Goal: Transaction & Acquisition: Purchase product/service

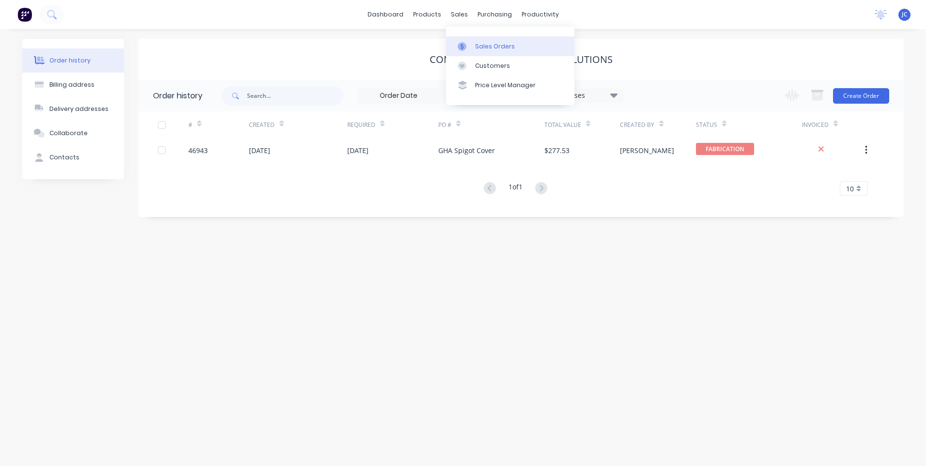
click at [486, 44] on div "Sales Orders" at bounding box center [495, 46] width 40 height 9
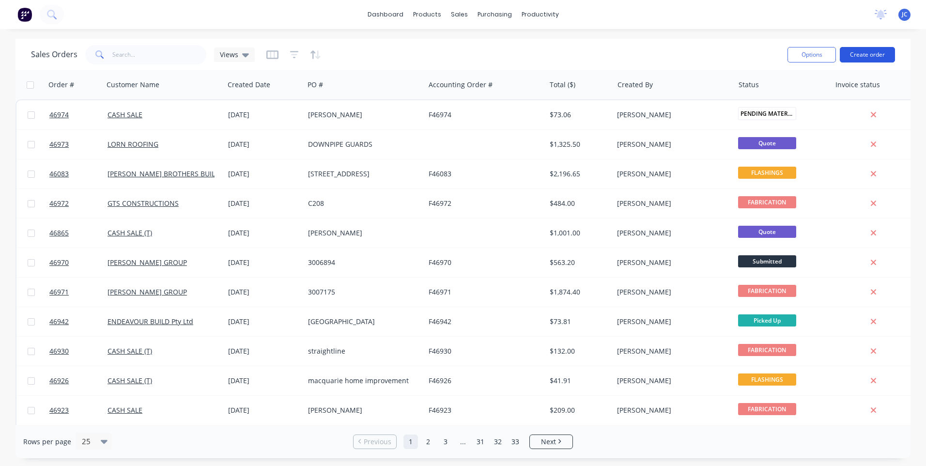
click at [879, 58] on button "Create order" at bounding box center [867, 55] width 55 height 16
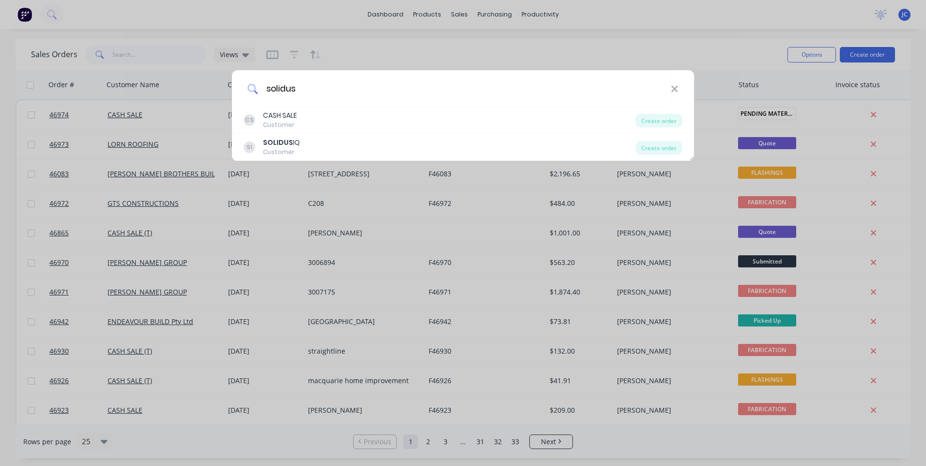
type input "solidus"
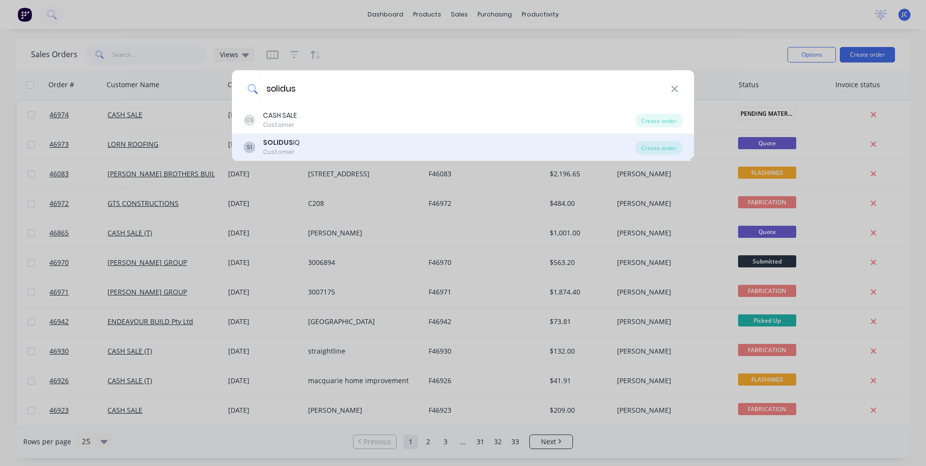
click at [270, 143] on b "SOLIDUS" at bounding box center [278, 143] width 30 height 10
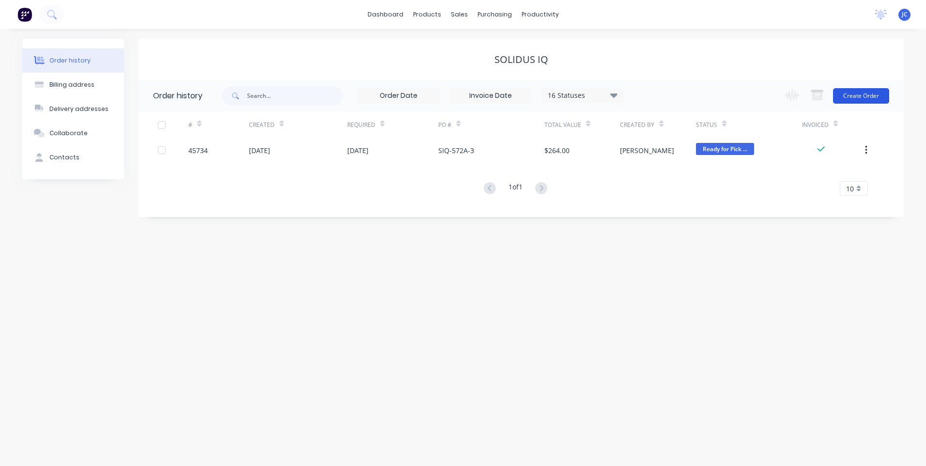
click at [862, 95] on button "Create Order" at bounding box center [861, 96] width 56 height 16
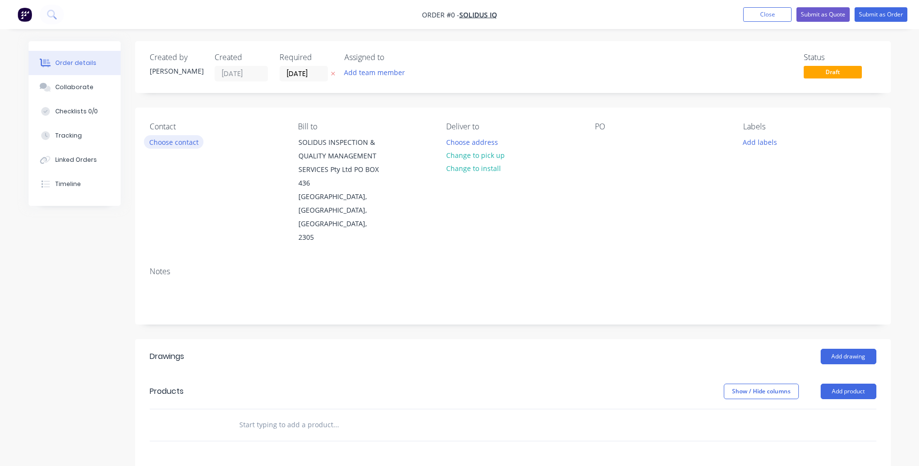
click at [182, 140] on button "Choose contact" at bounding box center [174, 141] width 60 height 13
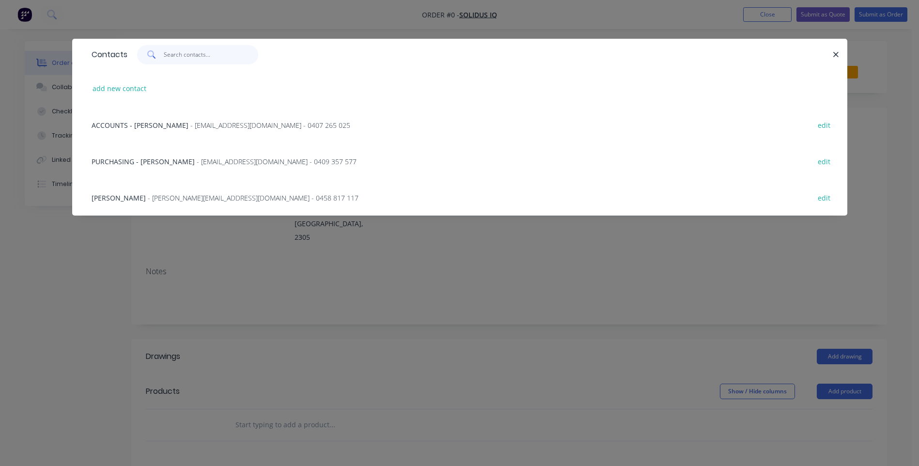
click at [181, 55] on input "text" at bounding box center [211, 54] width 94 height 19
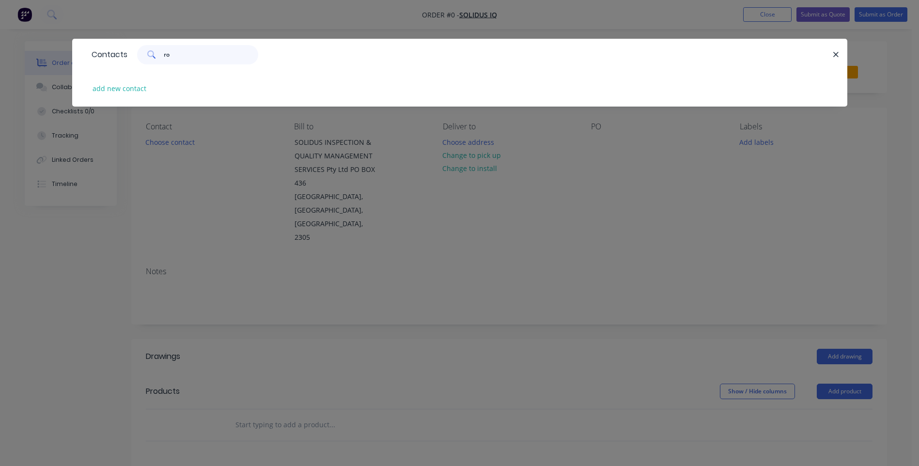
type input "r"
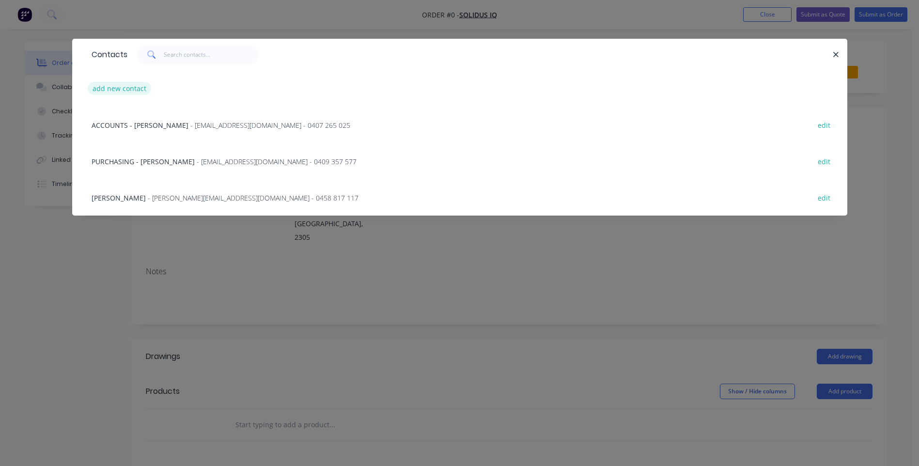
click at [110, 89] on button "add new contact" at bounding box center [120, 88] width 64 height 13
select select "AU"
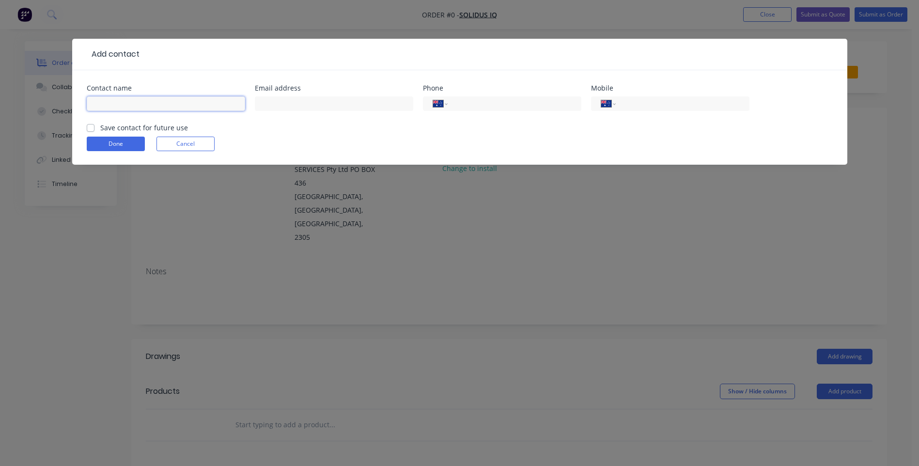
click at [129, 109] on input "text" at bounding box center [166, 103] width 158 height 15
type input "[PERSON_NAME]"
type input "[EMAIL_ADDRESS][PERSON_NAME][DOMAIN_NAME]"
click at [464, 105] on input "tel" at bounding box center [512, 103] width 116 height 11
type input "0"
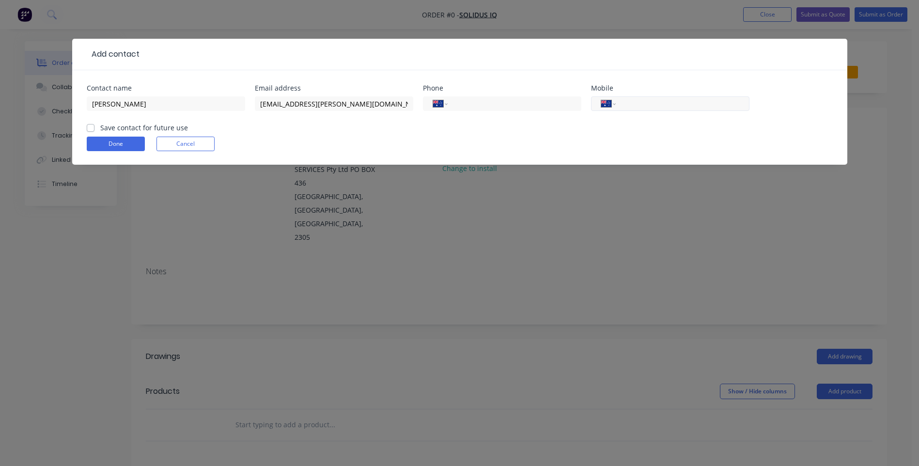
click at [666, 106] on input "tel" at bounding box center [680, 103] width 116 height 11
type input "0422 915 591"
click at [100, 129] on label "Save contact for future use" at bounding box center [144, 128] width 88 height 10
click at [88, 129] on input "Save contact for future use" at bounding box center [91, 127] width 8 height 9
checkbox input "true"
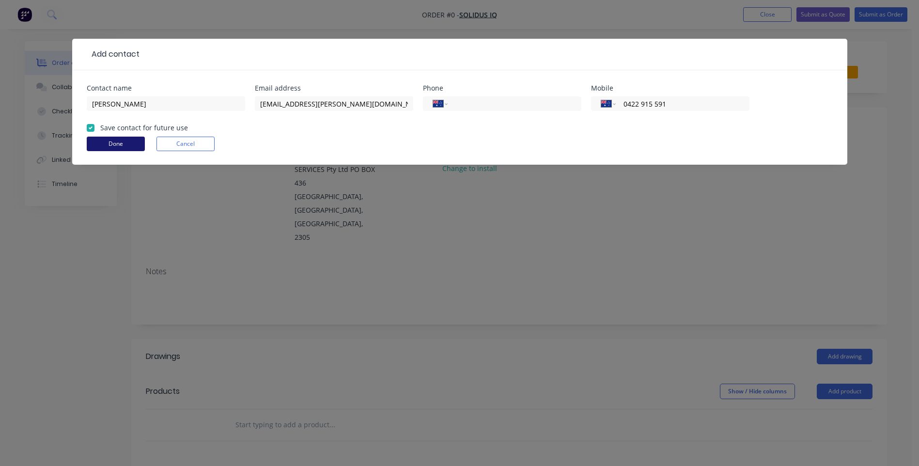
click at [124, 144] on button "Done" at bounding box center [116, 144] width 58 height 15
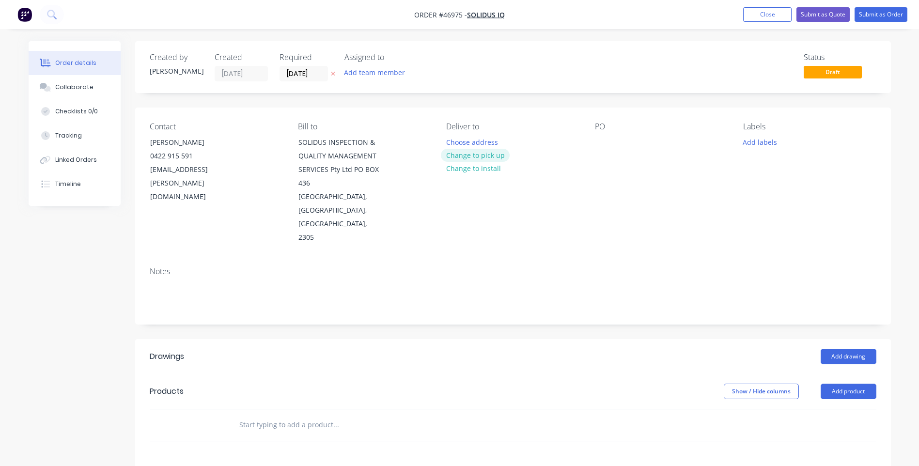
click at [463, 152] on button "Change to pick up" at bounding box center [475, 155] width 69 height 13
click at [361, 76] on button "Add team member" at bounding box center [374, 72] width 71 height 13
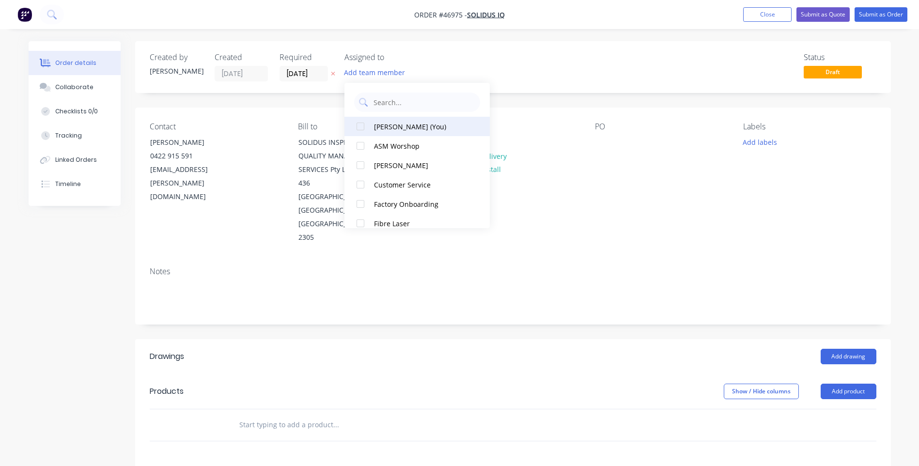
click at [359, 125] on div at bounding box center [360, 126] width 19 height 19
click at [517, 117] on div "Contact [PERSON_NAME] [PHONE_NUMBER] [EMAIL_ADDRESS][PERSON_NAME][DOMAIN_NAME] …" at bounding box center [513, 184] width 756 height 152
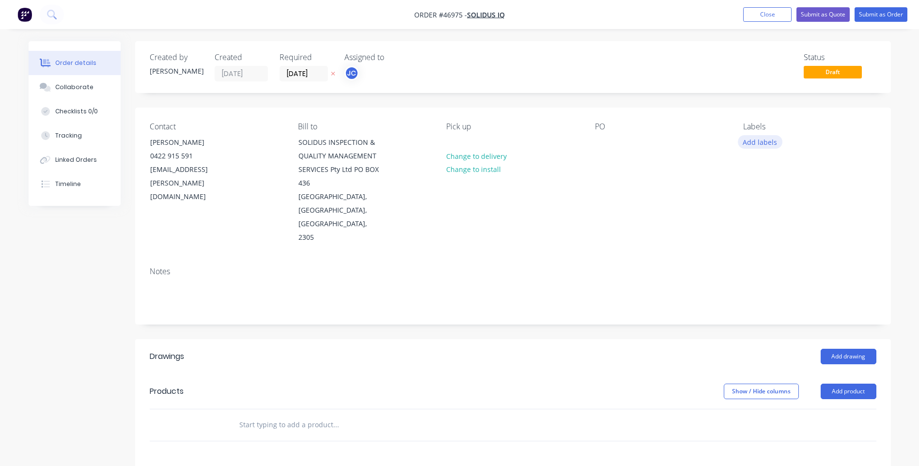
click at [755, 141] on button "Add labels" at bounding box center [760, 141] width 45 height 13
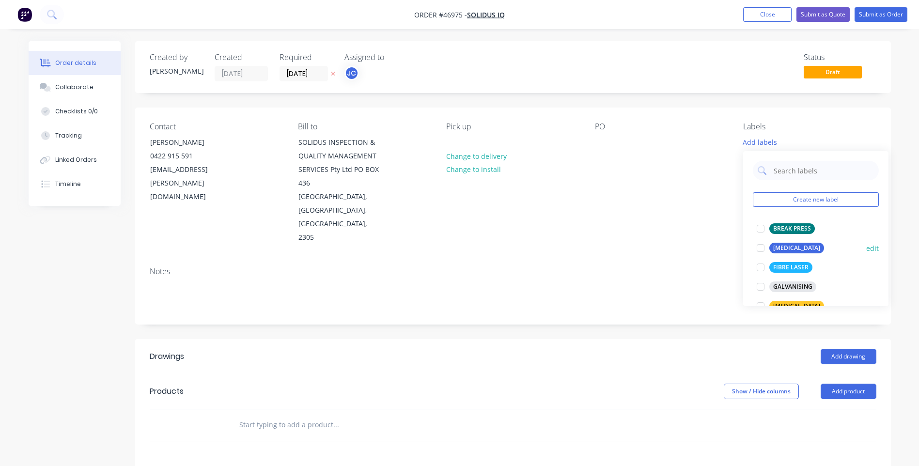
click at [760, 247] on div at bounding box center [760, 247] width 19 height 19
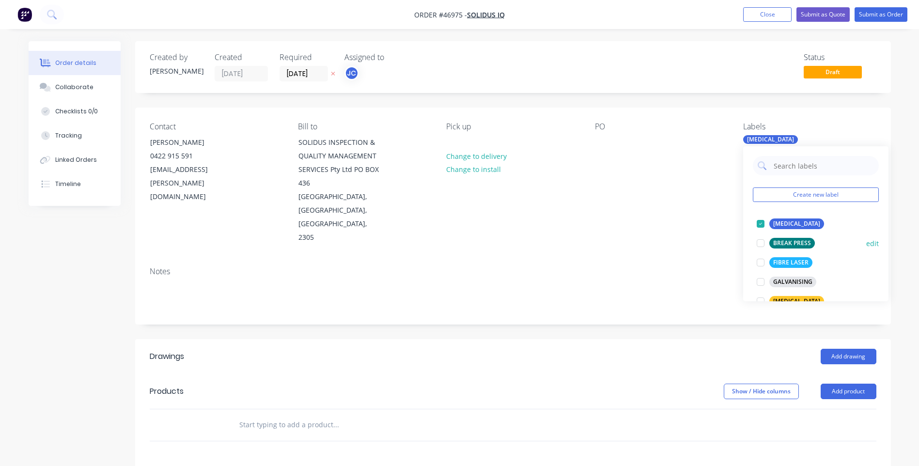
click at [760, 242] on div at bounding box center [760, 242] width 19 height 19
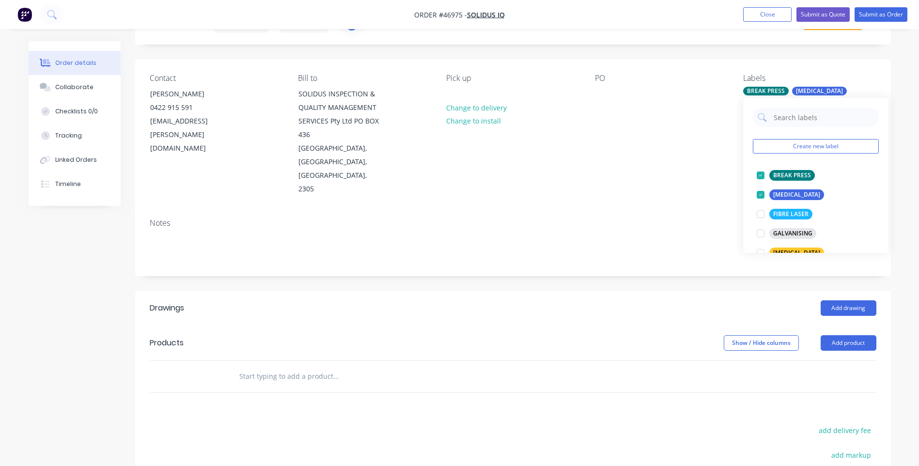
click at [653, 177] on div "PO" at bounding box center [661, 135] width 133 height 123
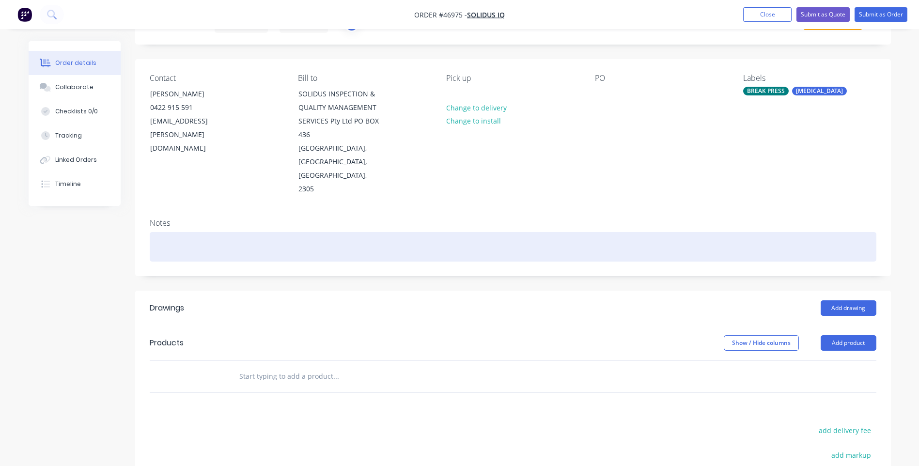
click at [199, 232] on div at bounding box center [513, 247] width 727 height 30
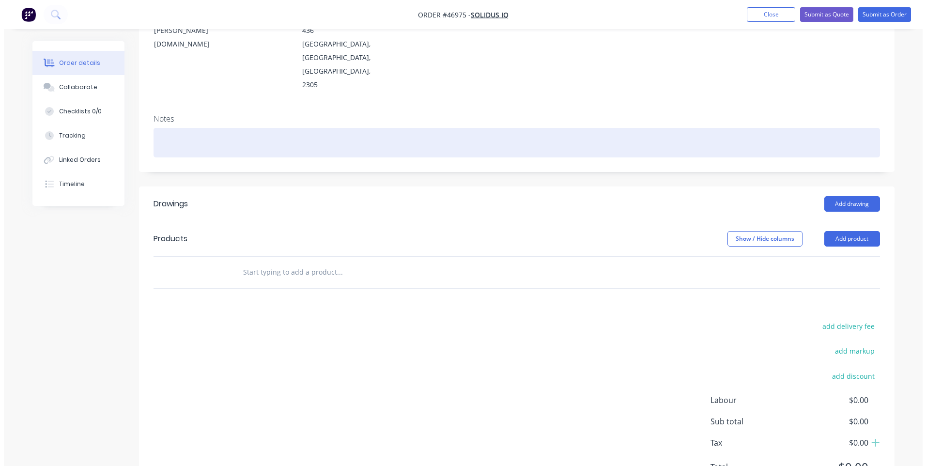
scroll to position [187, 0]
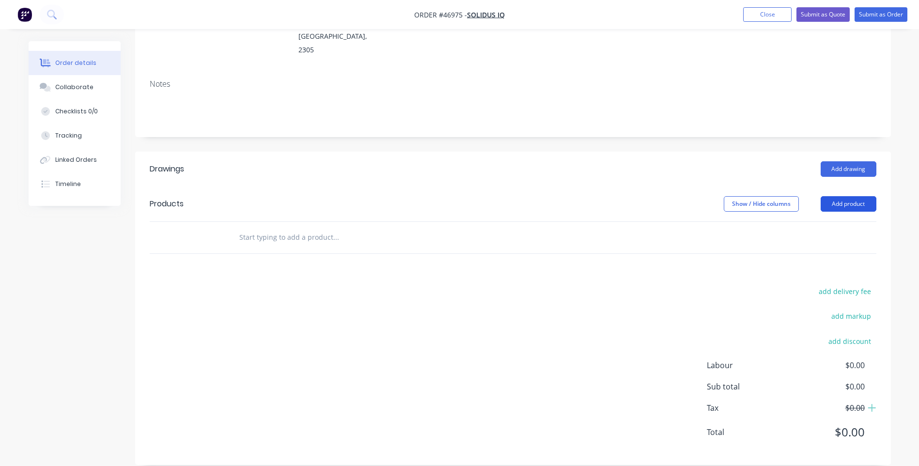
click at [848, 196] on button "Add product" at bounding box center [849, 204] width 56 height 16
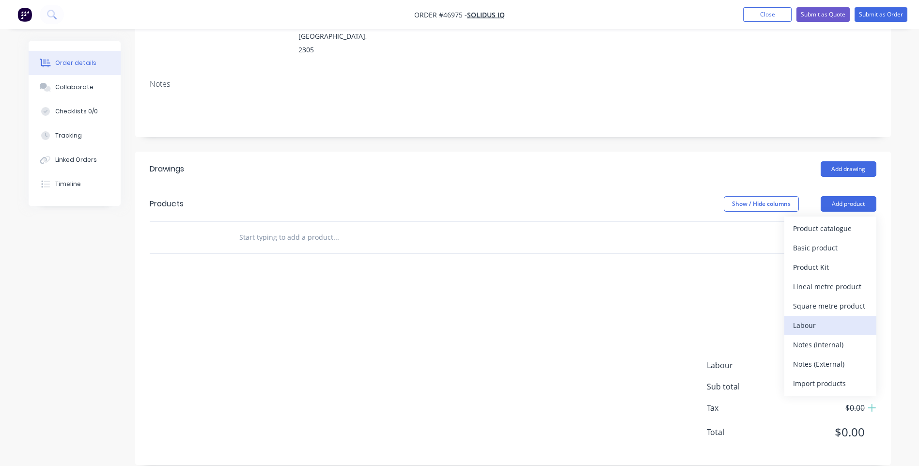
click at [807, 318] on div "Labour" at bounding box center [830, 325] width 75 height 14
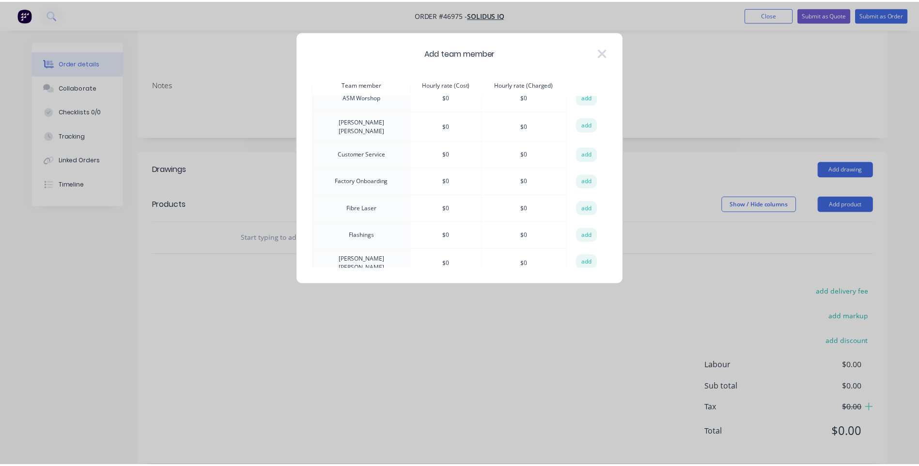
scroll to position [0, 0]
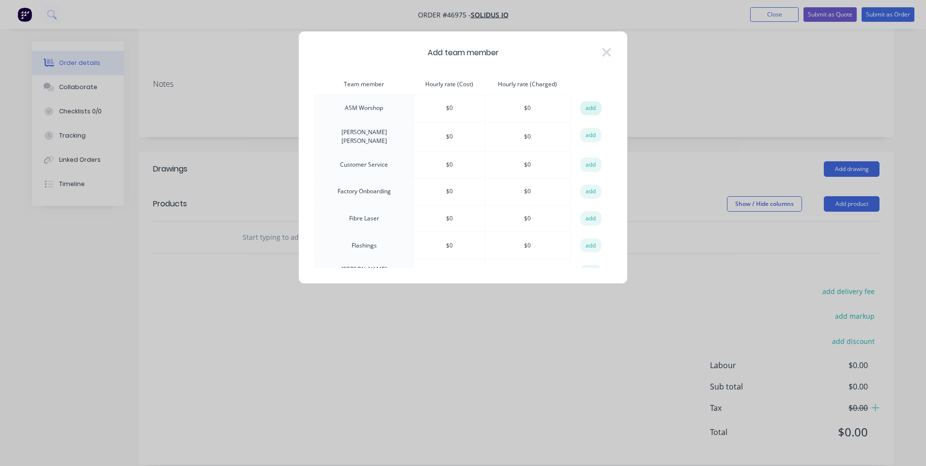
click at [583, 107] on button "add" at bounding box center [590, 108] width 21 height 15
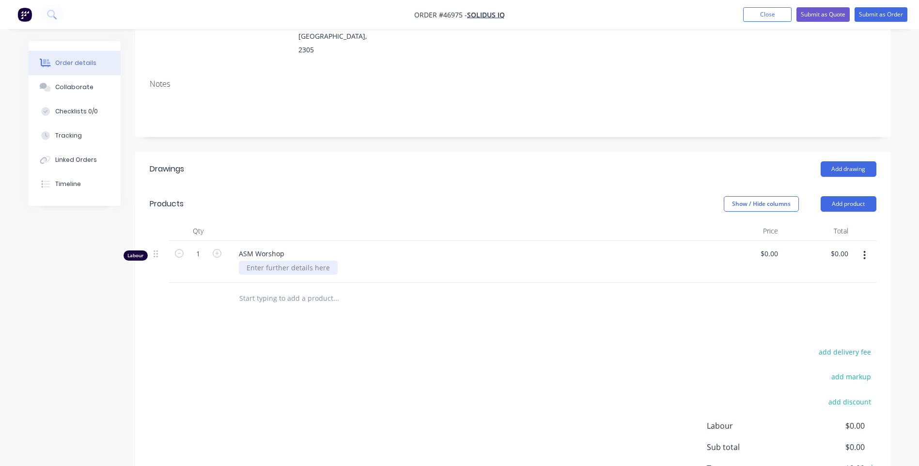
click at [300, 261] on div at bounding box center [288, 268] width 99 height 14
click at [842, 247] on input "0.00" at bounding box center [843, 254] width 18 height 14
type input "960"
type input "$960.00"
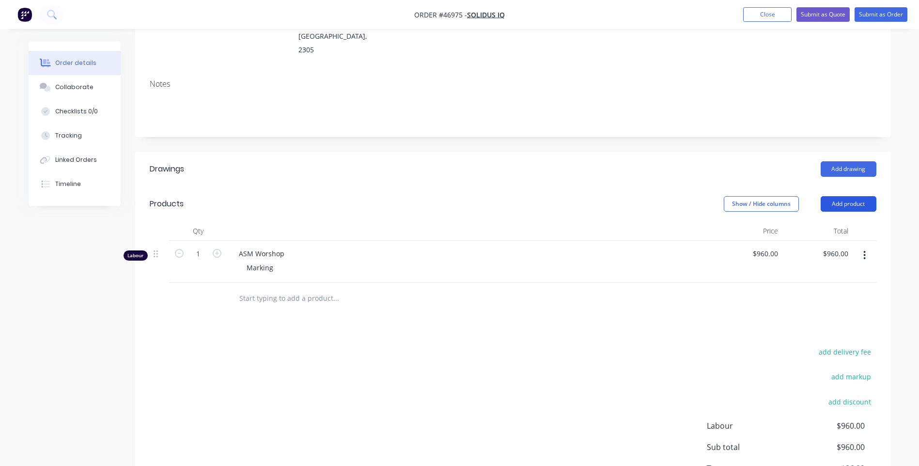
click at [846, 196] on button "Add product" at bounding box center [849, 204] width 56 height 16
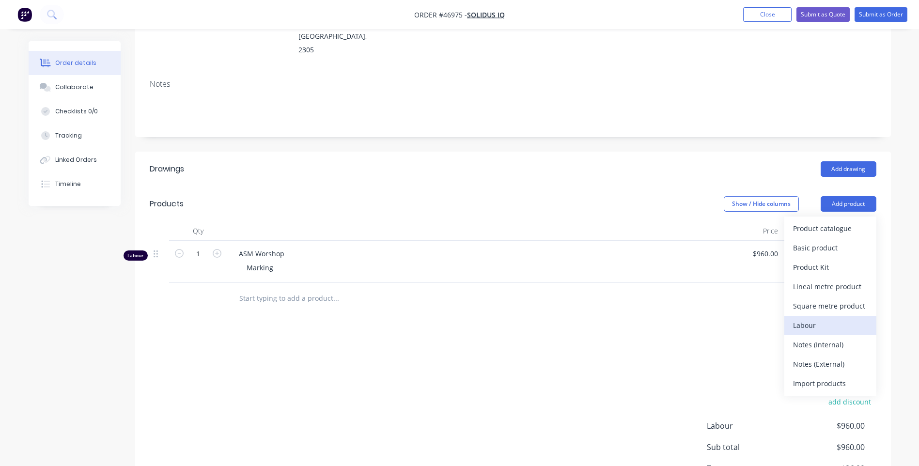
click at [815, 318] on div "Labour" at bounding box center [830, 325] width 75 height 14
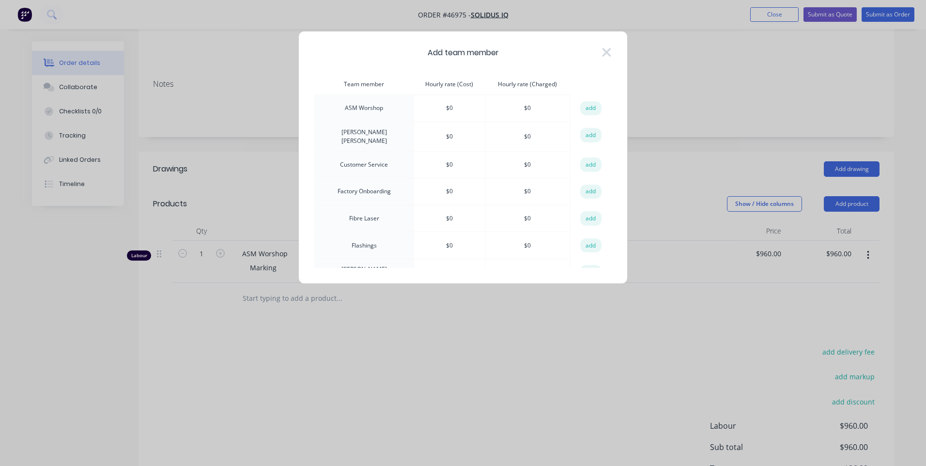
click at [359, 107] on td "ASM Worshop" at bounding box center [364, 108] width 99 height 27
click at [590, 107] on button "add" at bounding box center [590, 108] width 21 height 15
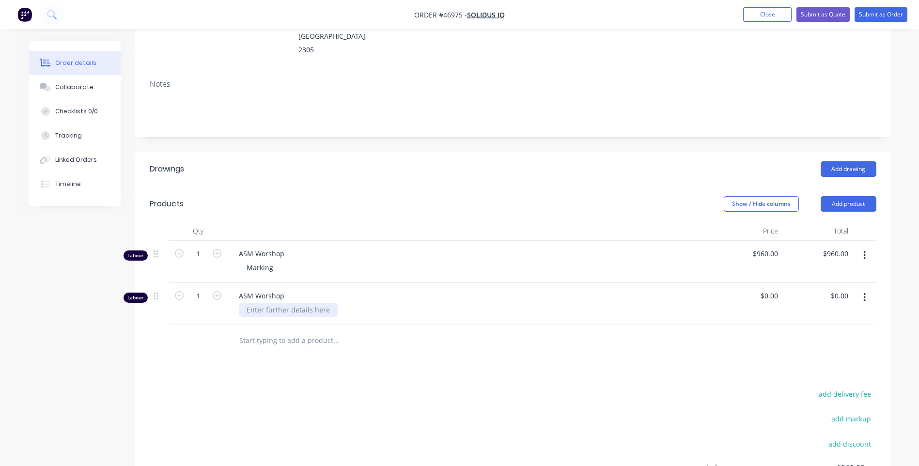
click at [265, 303] on div at bounding box center [288, 310] width 99 height 14
click at [843, 289] on input "0.00" at bounding box center [841, 296] width 22 height 14
click at [838, 289] on input "0.00" at bounding box center [841, 296] width 22 height 14
type input "2400"
type input "$2,400.00"
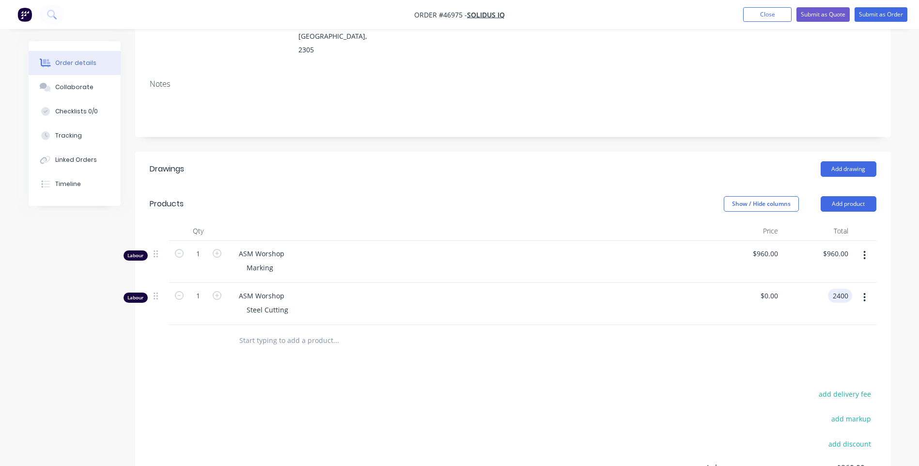
type input "$2,400.00"
click at [882, 204] on header "Products Show / Hide columns Add product" at bounding box center [513, 203] width 756 height 35
click at [844, 196] on button "Add product" at bounding box center [849, 204] width 56 height 16
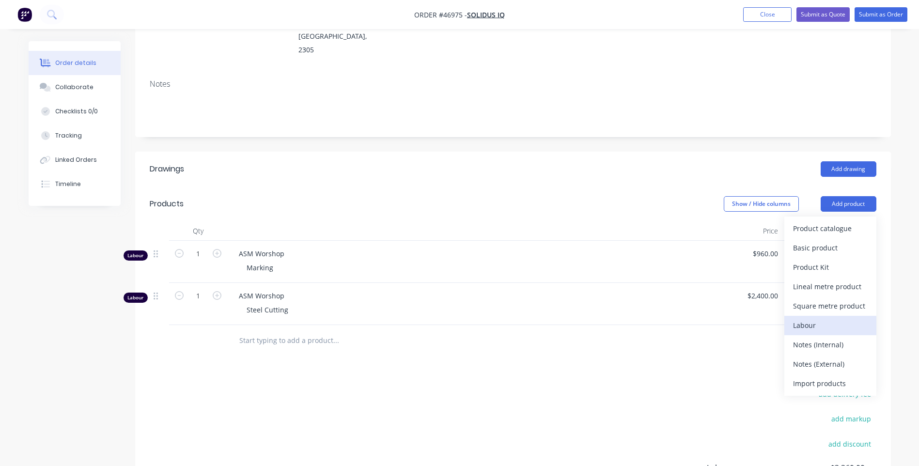
click at [808, 318] on div "Labour" at bounding box center [830, 325] width 75 height 14
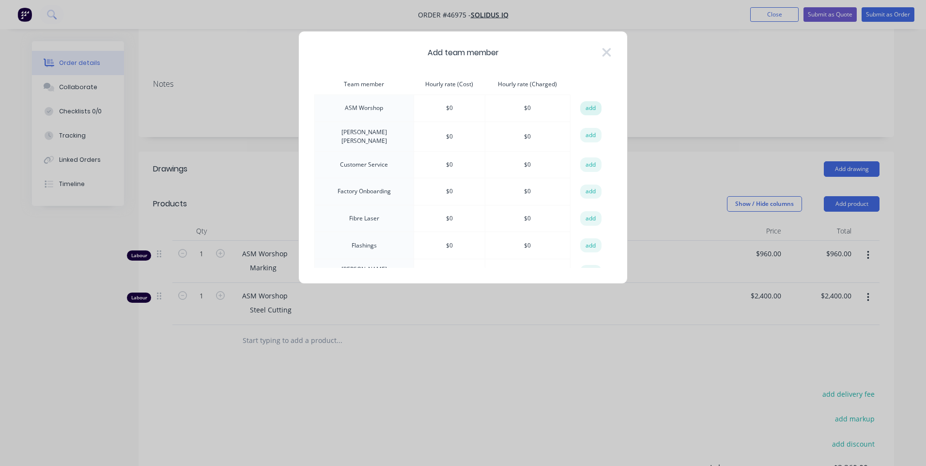
click at [585, 109] on button "add" at bounding box center [590, 108] width 21 height 15
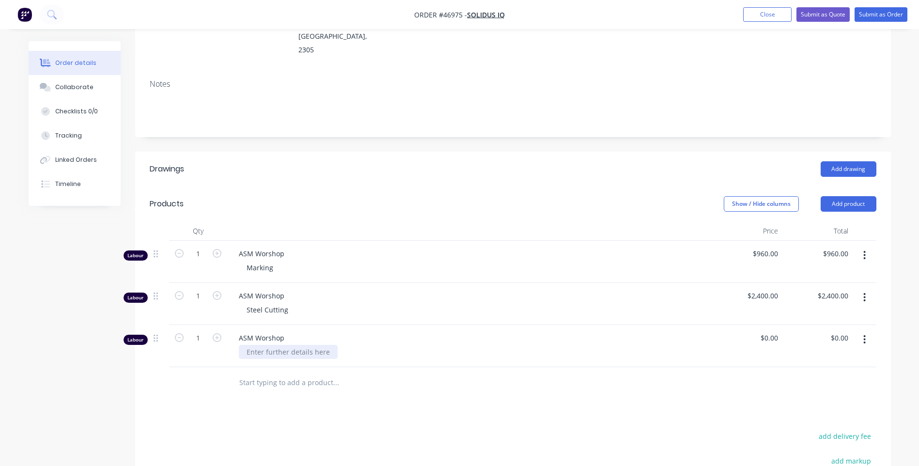
click at [262, 345] on div at bounding box center [288, 352] width 99 height 14
click at [261, 249] on span "ASM Worshop" at bounding box center [473, 254] width 469 height 10
click at [273, 249] on span "ASM Worshop" at bounding box center [473, 254] width 469 height 10
drag, startPoint x: 273, startPoint y: 241, endPoint x: 318, endPoint y: 255, distance: 47.2
click at [318, 261] on div "Marking" at bounding box center [473, 268] width 469 height 14
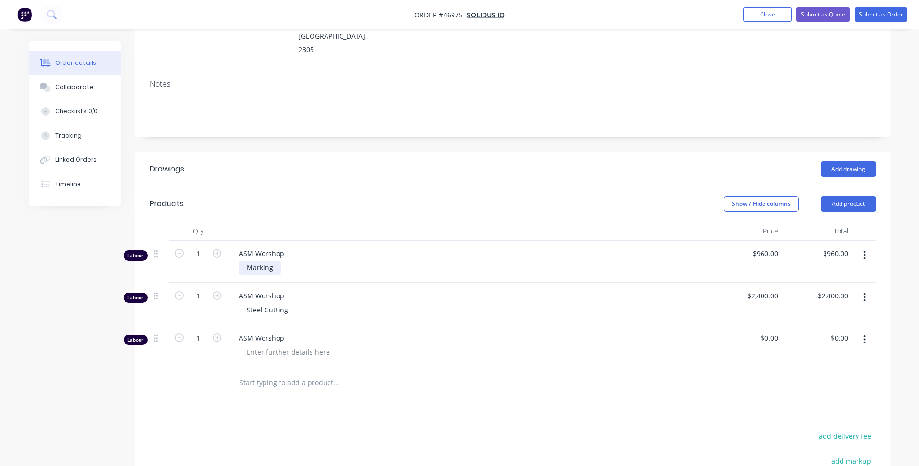
click at [277, 261] on div "Marking" at bounding box center [260, 268] width 42 height 14
click at [284, 249] on span "ASM Worshop" at bounding box center [473, 254] width 469 height 10
click at [281, 249] on span "ASM Worshop" at bounding box center [473, 254] width 469 height 10
click at [280, 249] on span "ASM Worshop" at bounding box center [473, 254] width 469 height 10
drag, startPoint x: 283, startPoint y: 240, endPoint x: 235, endPoint y: 243, distance: 47.5
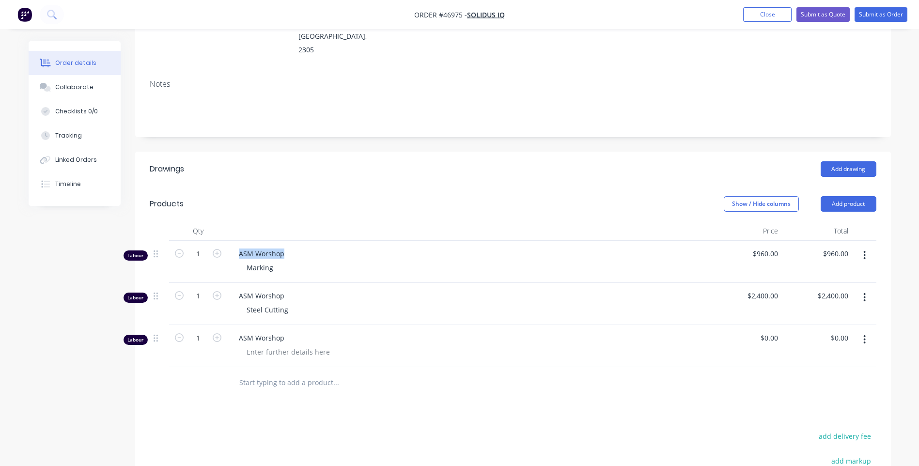
click at [235, 249] on div "ASM Worshop" at bounding box center [469, 254] width 477 height 10
click at [582, 241] on div "ASM Worshop Marking" at bounding box center [469, 262] width 484 height 42
click at [865, 251] on icon "button" at bounding box center [865, 255] width 2 height 9
click at [801, 274] on div "Edit" at bounding box center [830, 281] width 75 height 14
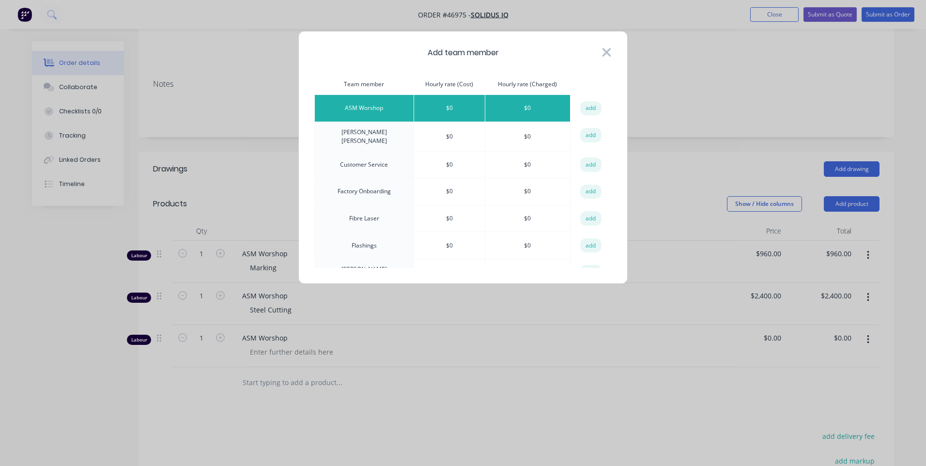
click at [605, 48] on icon at bounding box center [607, 53] width 10 height 14
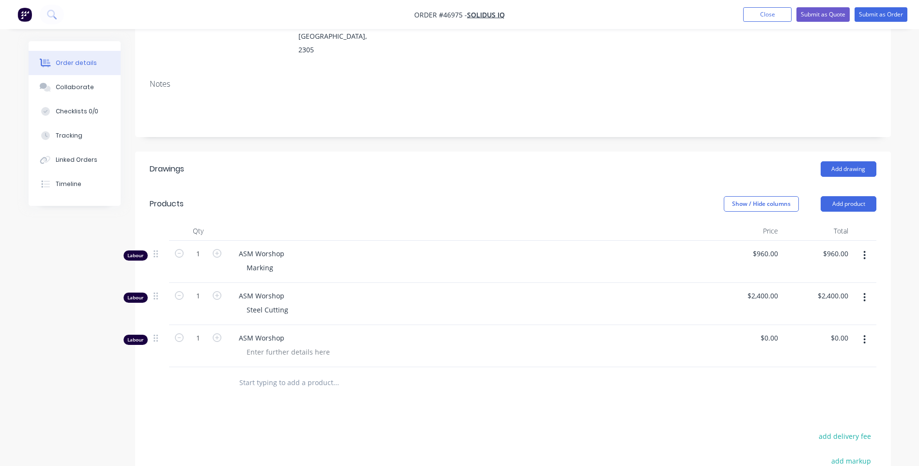
click at [266, 249] on span "ASM Worshop" at bounding box center [473, 254] width 469 height 10
click at [265, 249] on span "ASM Worshop" at bounding box center [473, 254] width 469 height 10
drag, startPoint x: 265, startPoint y: 239, endPoint x: 250, endPoint y: 241, distance: 15.1
click at [250, 249] on span "ASM Worshop" at bounding box center [473, 254] width 469 height 10
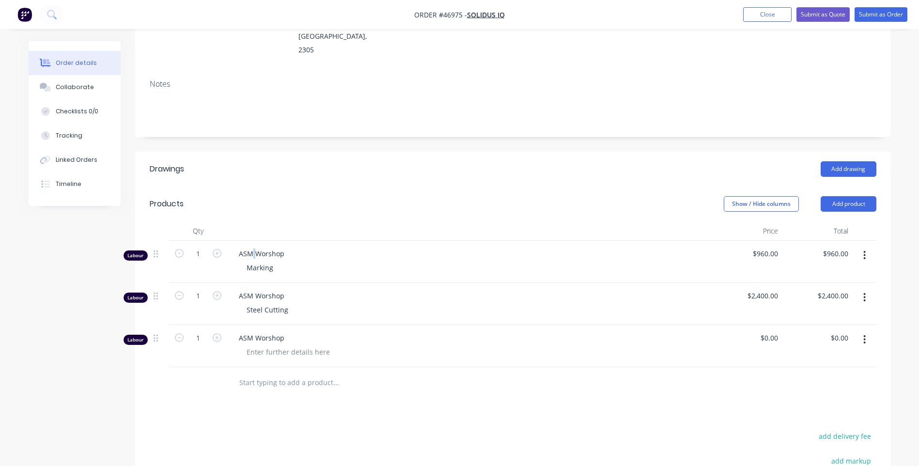
click at [250, 249] on span "ASM Worshop" at bounding box center [473, 254] width 469 height 10
click at [248, 249] on span "ASM Worshop" at bounding box center [473, 254] width 469 height 10
drag, startPoint x: 266, startPoint y: 239, endPoint x: 236, endPoint y: 239, distance: 29.6
click at [236, 249] on div "ASM Worshop" at bounding box center [469, 254] width 477 height 10
drag, startPoint x: 236, startPoint y: 239, endPoint x: 347, endPoint y: 210, distance: 114.1
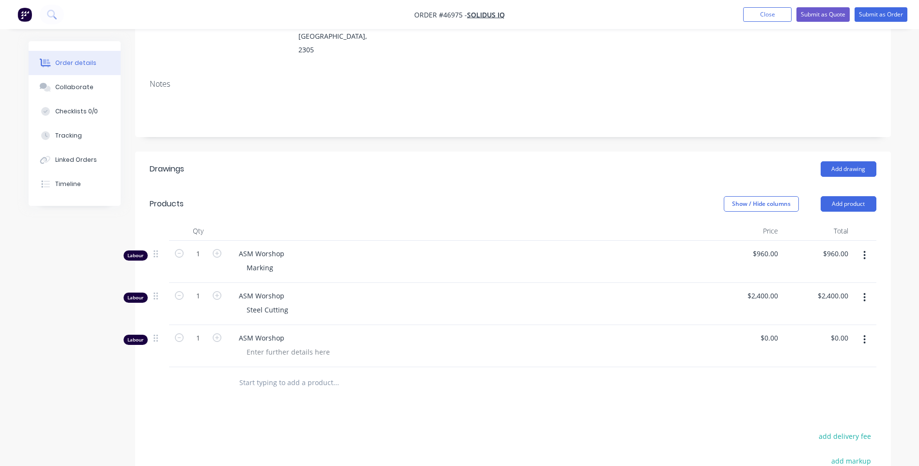
click at [347, 221] on div at bounding box center [469, 230] width 484 height 19
click at [259, 333] on span "ASM Worshop" at bounding box center [473, 338] width 469 height 10
drag, startPoint x: 259, startPoint y: 327, endPoint x: 297, endPoint y: 344, distance: 41.9
click at [297, 345] on div at bounding box center [288, 352] width 99 height 14
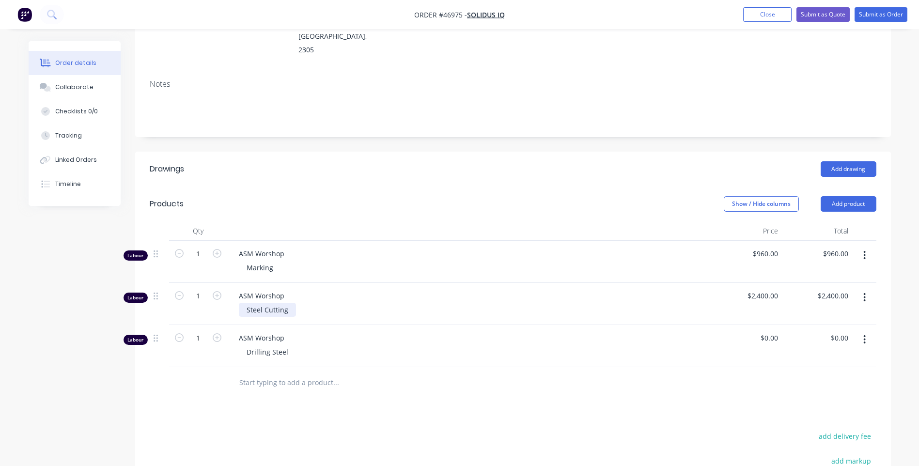
click at [262, 303] on div "Steel Cutting" at bounding box center [267, 310] width 57 height 14
drag, startPoint x: 264, startPoint y: 297, endPoint x: 242, endPoint y: 297, distance: 21.8
click at [242, 303] on div "Steel Cutting" at bounding box center [267, 310] width 57 height 14
click at [277, 261] on div "Marking" at bounding box center [260, 268] width 42 height 14
click at [290, 345] on div "Drilling Steel" at bounding box center [267, 352] width 57 height 14
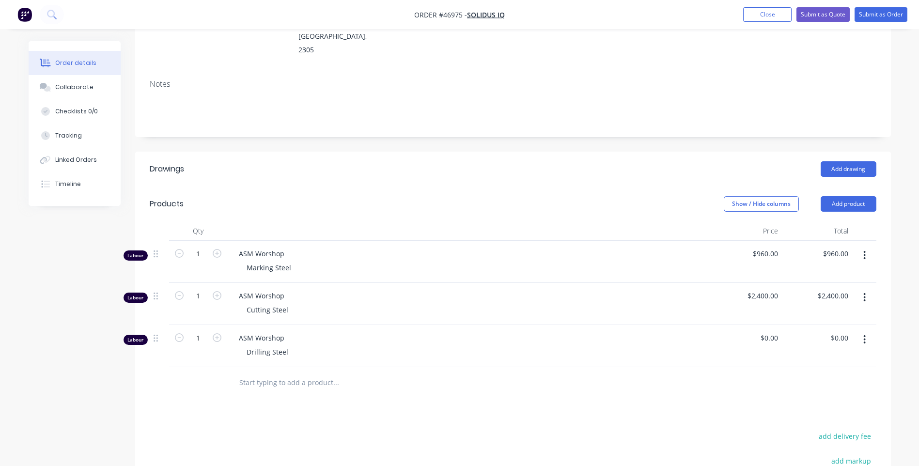
click at [317, 345] on div "Drilling Steel" at bounding box center [473, 352] width 469 height 14
click at [838, 331] on input "0.00" at bounding box center [841, 338] width 22 height 14
type input "960"
type input "$960.00"
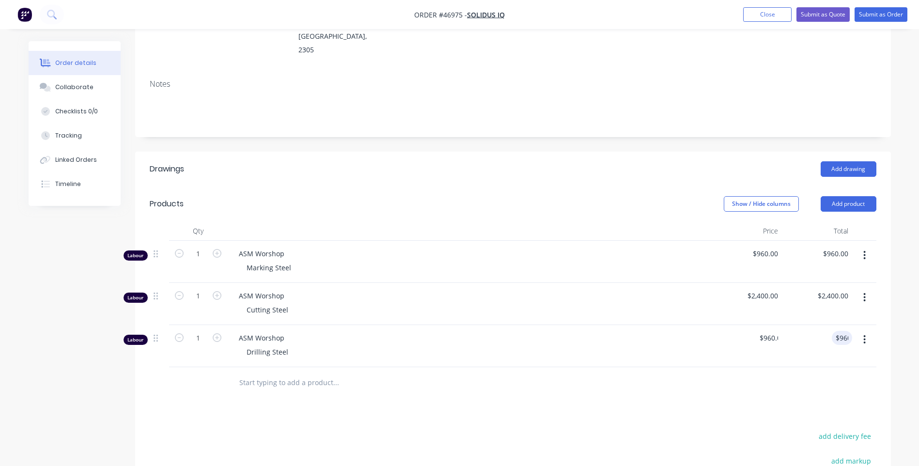
click at [362, 330] on div "ASM Worshop Drilling Steel" at bounding box center [469, 346] width 484 height 42
click at [291, 261] on div "Marking Steel" at bounding box center [269, 268] width 60 height 14
drag, startPoint x: 287, startPoint y: 342, endPoint x: 238, endPoint y: 347, distance: 49.6
click at [238, 347] on div "ASM Worshop Drilling Steel" at bounding box center [469, 346] width 484 height 42
click at [839, 247] on input "960.00" at bounding box center [837, 254] width 30 height 14
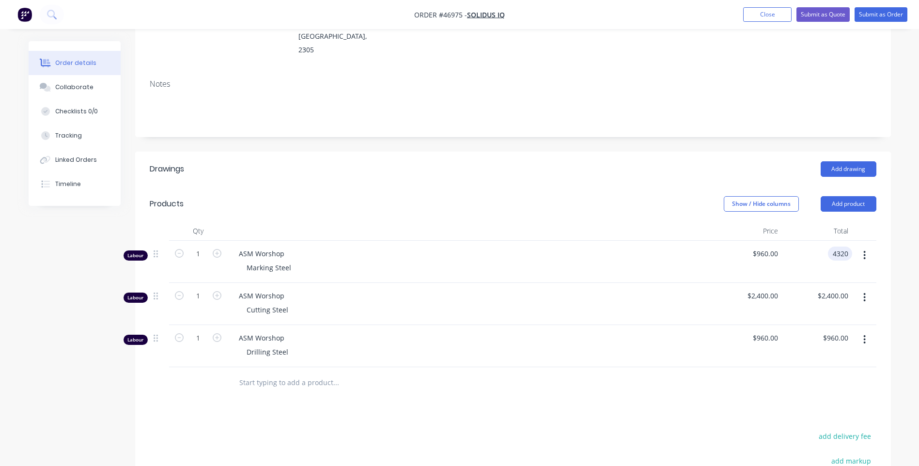
type input "4320"
type input "$4,320.00"
click at [688, 325] on div "ASM Worshop Drilling Steel" at bounding box center [469, 346] width 484 height 42
click at [863, 289] on button "button" at bounding box center [864, 297] width 23 height 17
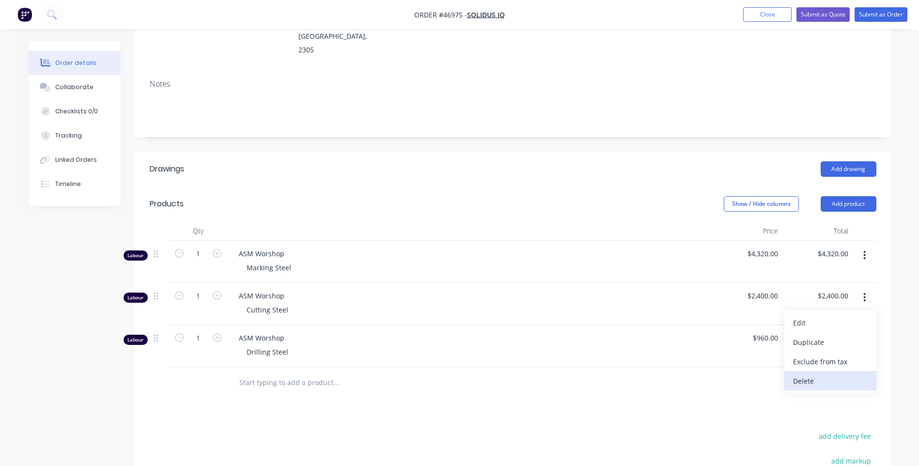
click at [810, 374] on div "Delete" at bounding box center [830, 381] width 75 height 14
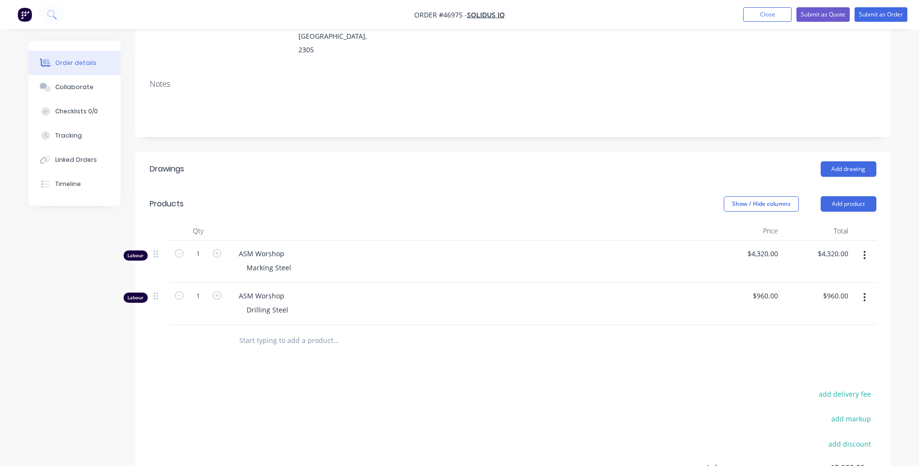
click at [860, 289] on button "button" at bounding box center [864, 297] width 23 height 17
click at [811, 374] on div "Delete" at bounding box center [830, 381] width 75 height 14
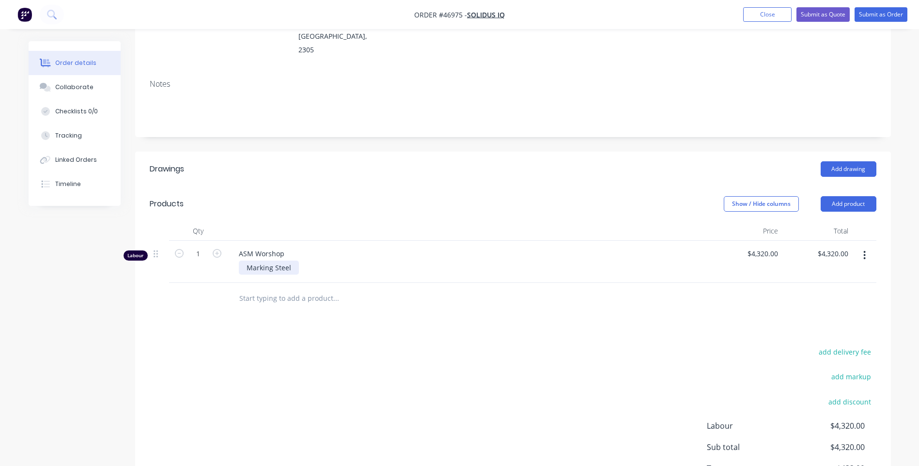
click at [284, 261] on div "Marking Steel" at bounding box center [269, 268] width 60 height 14
click at [289, 261] on div "Marking Steel" at bounding box center [269, 268] width 60 height 14
click at [271, 261] on div "Marking Steel" at bounding box center [269, 268] width 60 height 14
click at [397, 261] on div "Cutting & Drilling Steel" at bounding box center [473, 268] width 469 height 14
click at [851, 196] on button "Add product" at bounding box center [849, 204] width 56 height 16
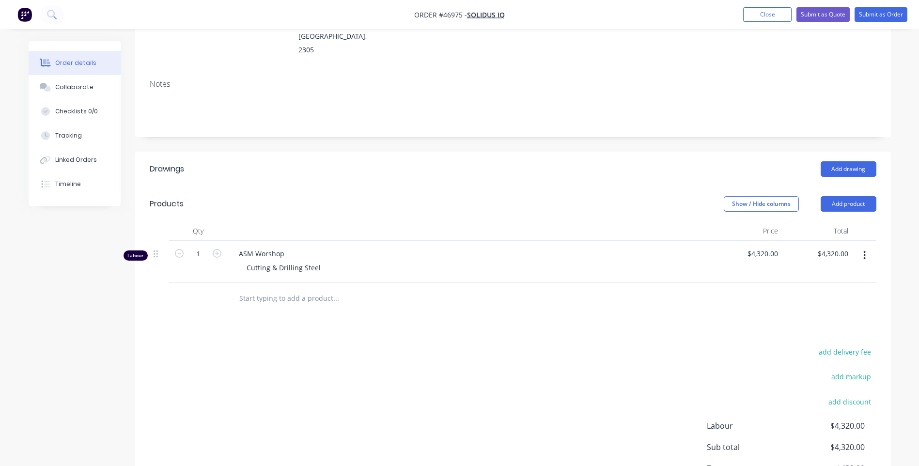
click at [727, 345] on div "add delivery fee add markup add discount Labour $4,320.00 Sub total $4,320.00 T…" at bounding box center [513, 428] width 727 height 166
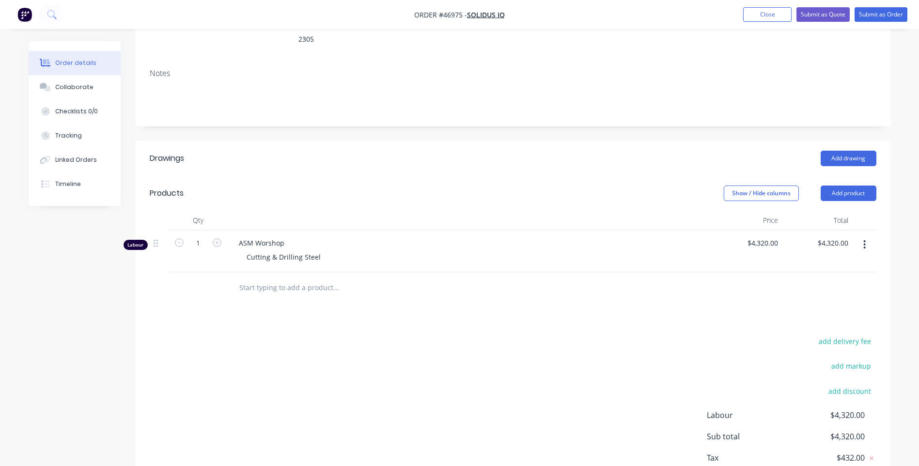
scroll to position [151, 0]
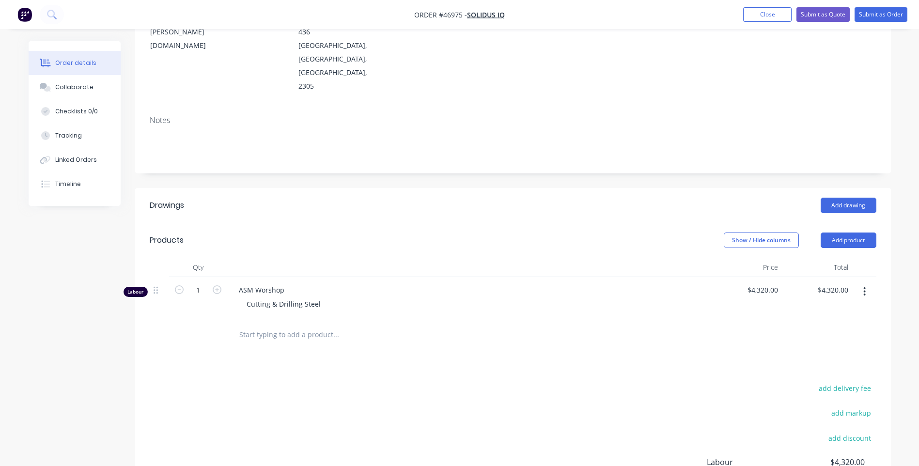
click at [275, 285] on span "ASM Worshop" at bounding box center [473, 290] width 469 height 10
drag, startPoint x: 275, startPoint y: 276, endPoint x: 584, endPoint y: 290, distance: 309.4
click at [545, 297] on div "Cutting & Drilling Steel" at bounding box center [473, 304] width 469 height 14
click at [861, 283] on button "button" at bounding box center [864, 291] width 23 height 17
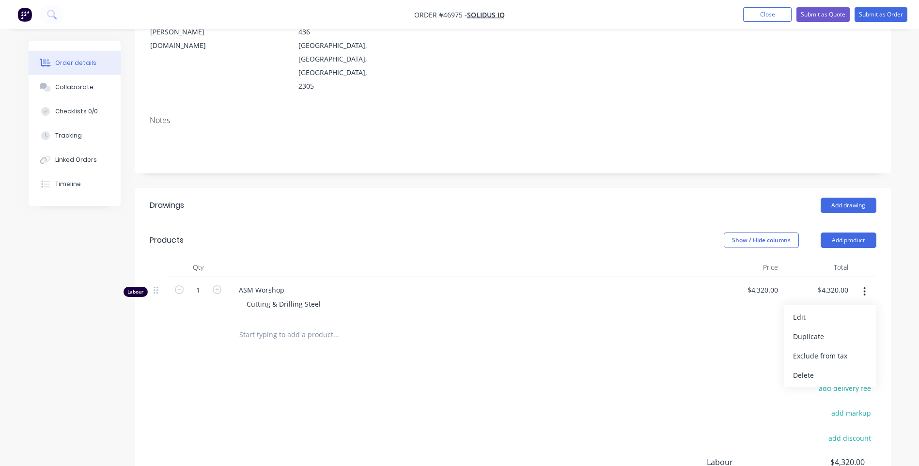
click at [700, 346] on div "Drawings Add drawing Products Show / Hide columns Add product Qty Price Total L…" at bounding box center [513, 375] width 756 height 374
click at [835, 233] on button "Add product" at bounding box center [849, 241] width 56 height 16
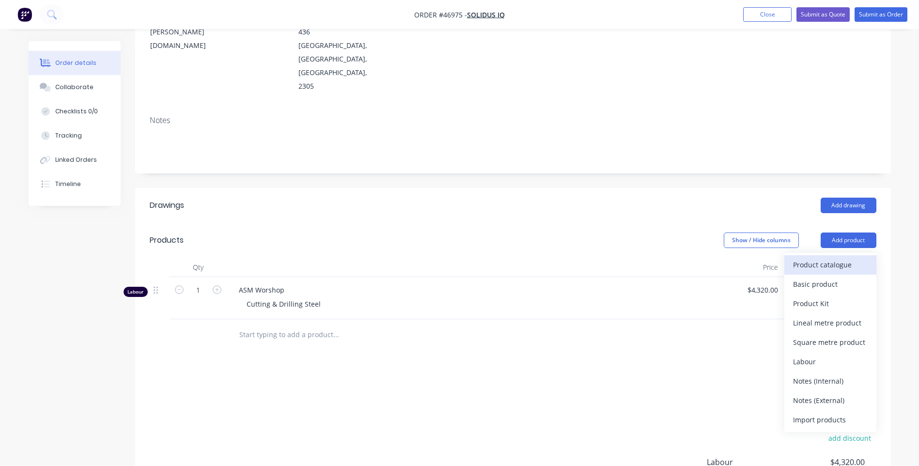
click at [833, 258] on div "Product catalogue" at bounding box center [830, 265] width 75 height 14
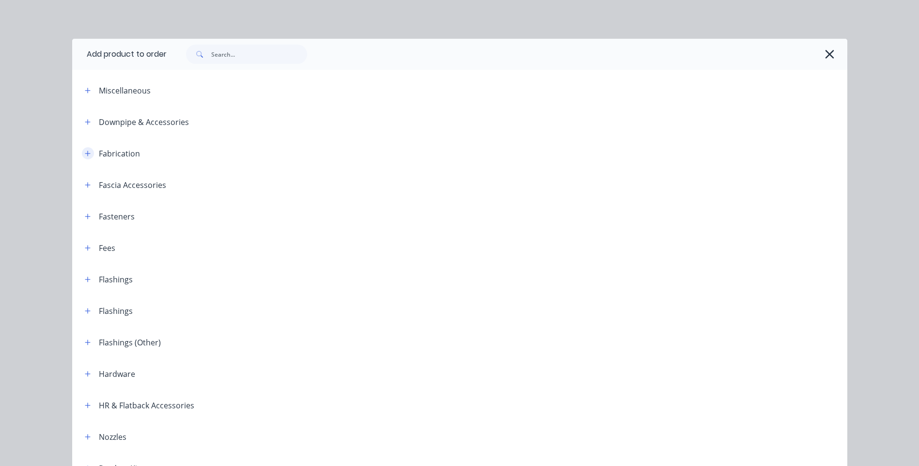
click at [86, 156] on icon "button" at bounding box center [88, 153] width 6 height 7
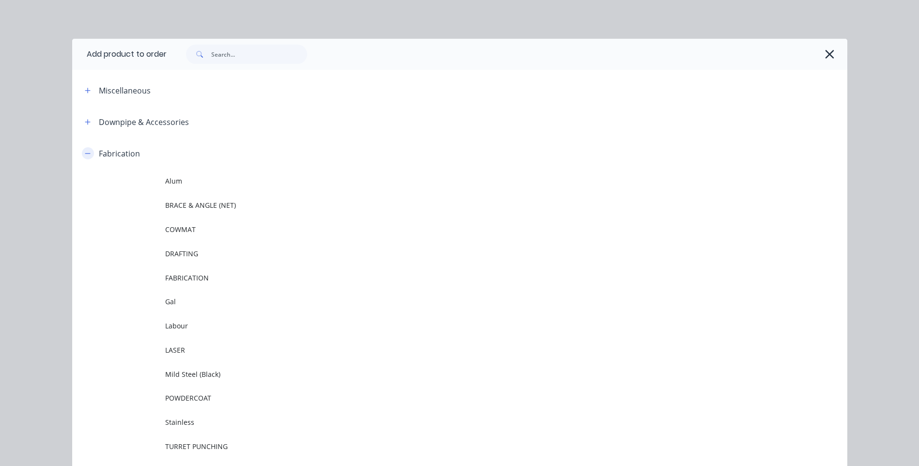
click at [87, 154] on icon "button" at bounding box center [88, 153] width 6 height 7
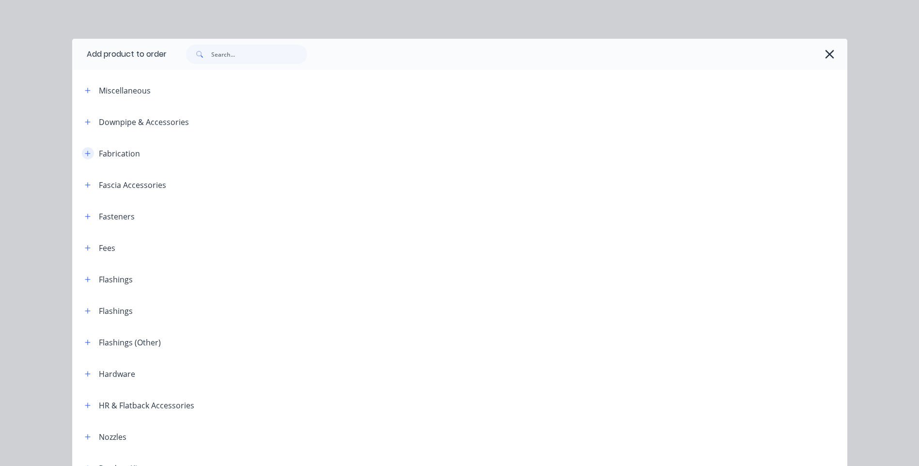
click at [87, 154] on icon "button" at bounding box center [88, 153] width 6 height 7
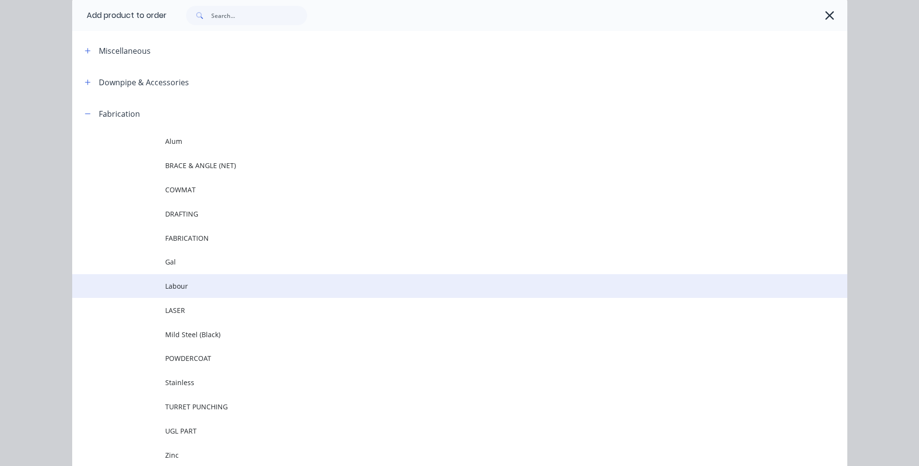
scroll to position [97, 0]
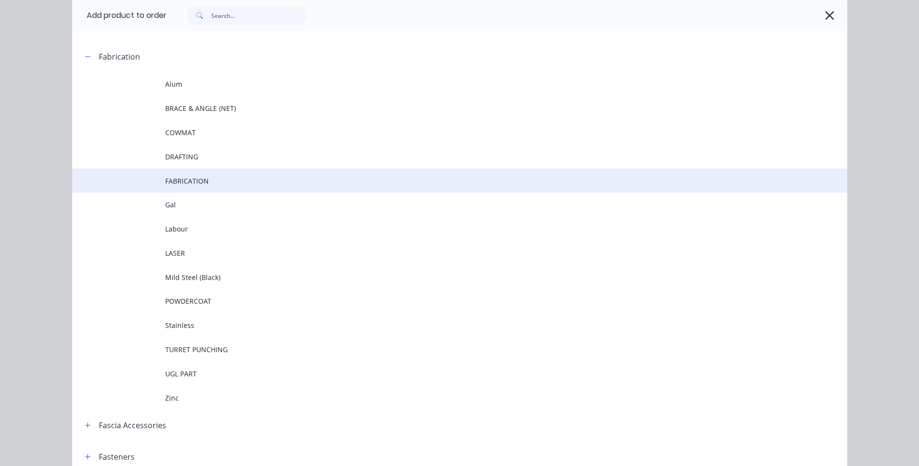
click at [177, 177] on span "FABRICATION" at bounding box center [437, 181] width 545 height 10
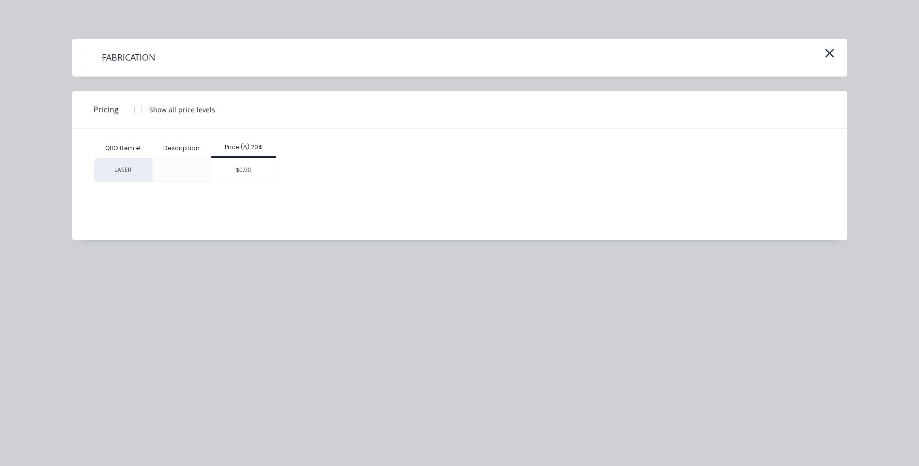
click at [140, 110] on div at bounding box center [137, 109] width 19 height 19
click at [244, 174] on div "$0.00" at bounding box center [243, 169] width 64 height 23
type input "$0.00"
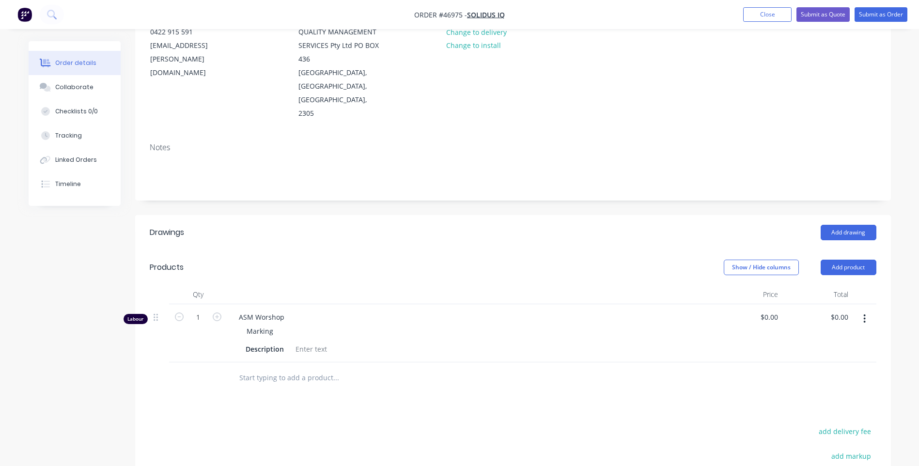
scroll to position [264, 0]
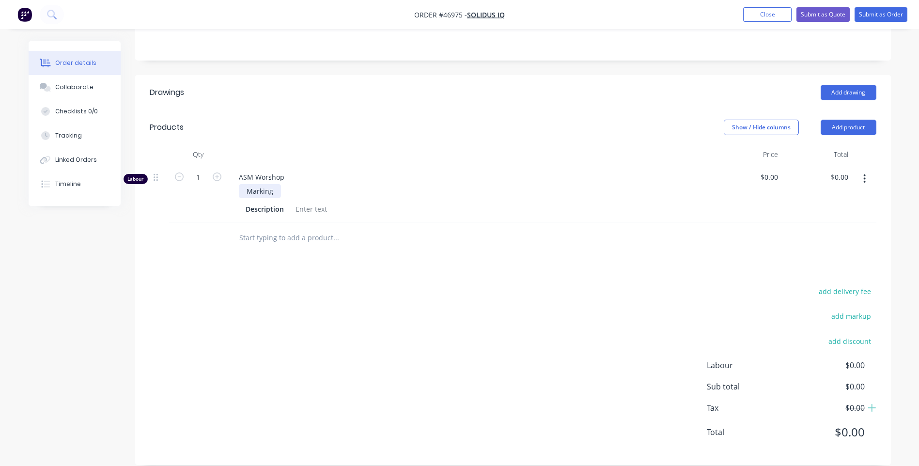
click at [258, 184] on div "Marking" at bounding box center [260, 191] width 42 height 14
click at [330, 228] on input "text" at bounding box center [336, 237] width 194 height 19
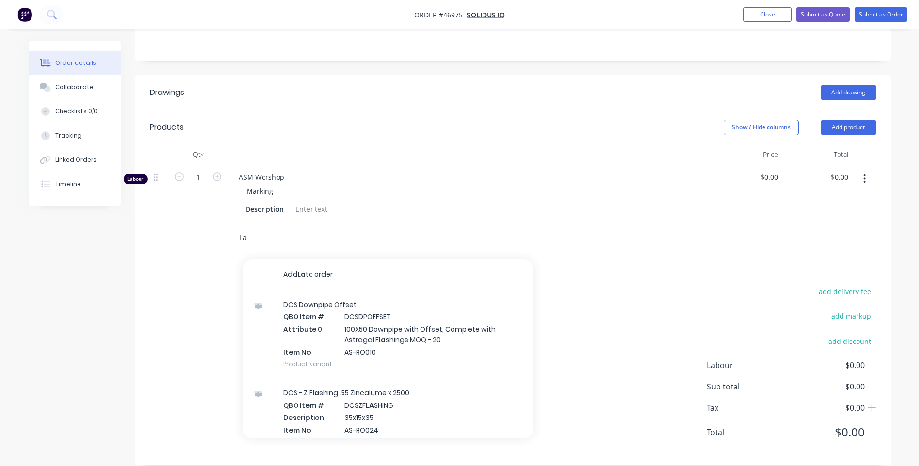
type input "L"
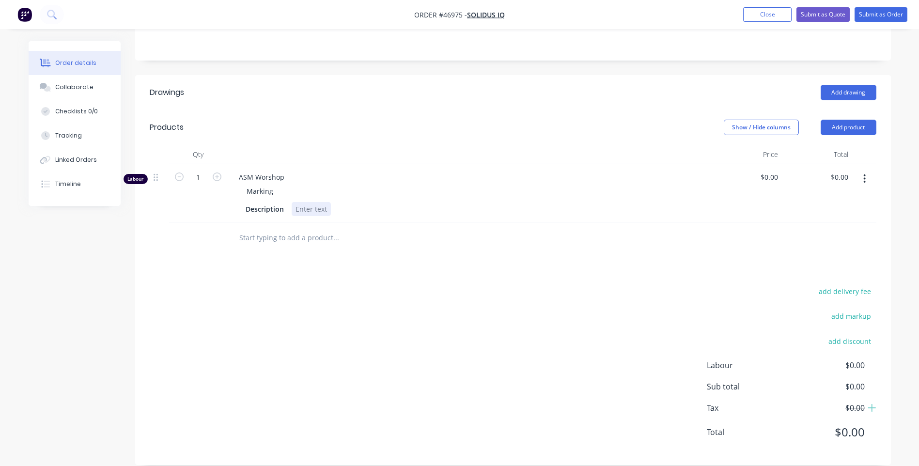
click at [387, 200] on div "Description" at bounding box center [469, 208] width 477 height 16
click at [296, 184] on div "Marking" at bounding box center [473, 191] width 469 height 14
click at [294, 172] on span "ASM Worshop" at bounding box center [473, 177] width 469 height 10
click at [278, 172] on span "ASM Worshop" at bounding box center [473, 177] width 469 height 10
click at [846, 120] on button "Add product" at bounding box center [849, 128] width 56 height 16
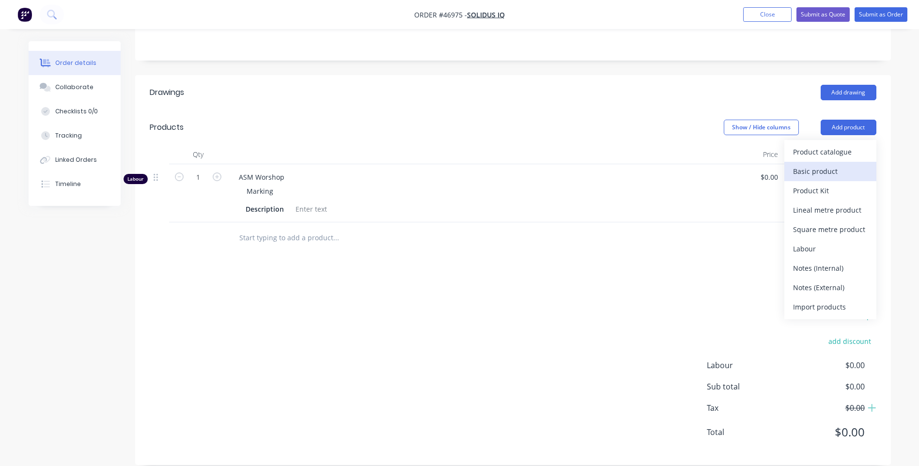
click at [837, 164] on div "Basic product" at bounding box center [830, 171] width 75 height 14
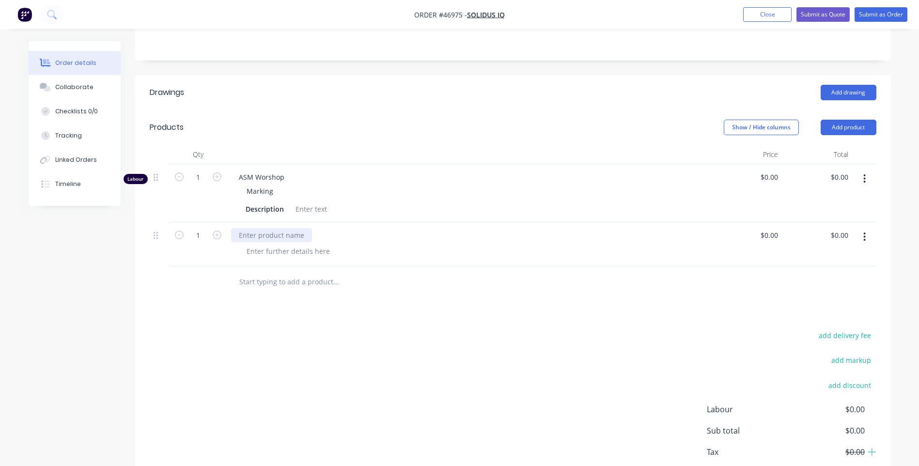
click at [273, 228] on div at bounding box center [271, 235] width 81 height 14
click at [271, 172] on span "ASM Worshop" at bounding box center [473, 177] width 469 height 10
click at [264, 172] on span "ASM Worshop" at bounding box center [473, 177] width 469 height 10
click at [242, 172] on span "ASM Worshop" at bounding box center [473, 177] width 469 height 10
drag, startPoint x: 242, startPoint y: 166, endPoint x: 420, endPoint y: 183, distance: 179.1
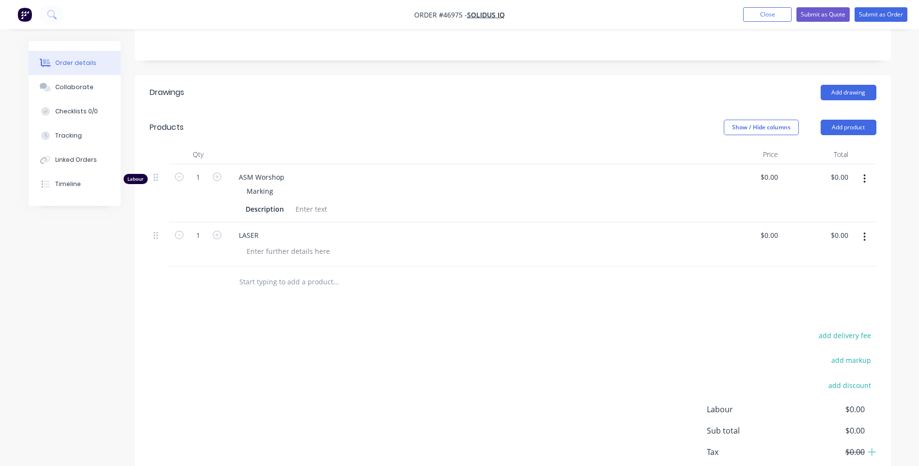
click at [420, 184] on div "Marking" at bounding box center [473, 191] width 469 height 14
click at [840, 120] on button "Add product" at bounding box center [849, 128] width 56 height 16
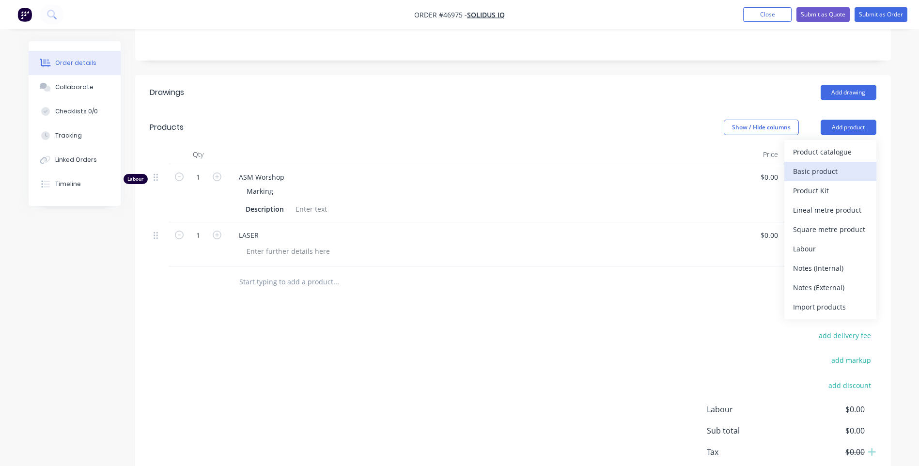
click at [809, 164] on div "Basic product" at bounding box center [830, 171] width 75 height 14
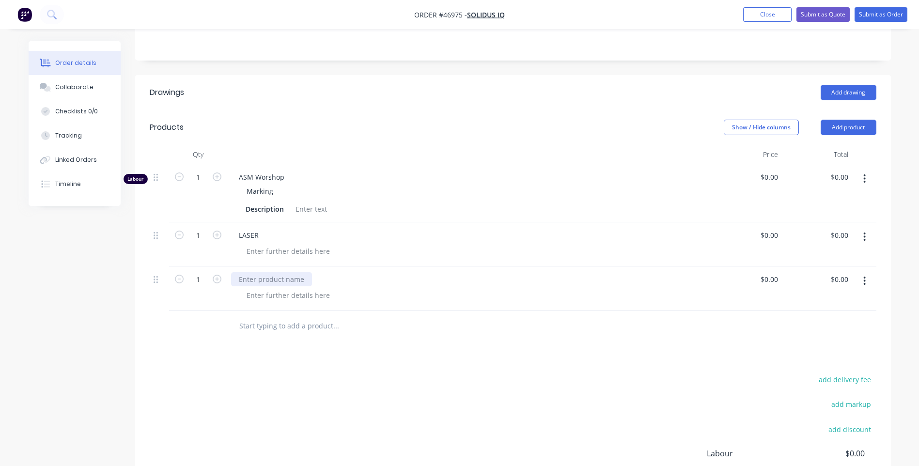
click at [290, 272] on div at bounding box center [271, 279] width 81 height 14
click at [863, 170] on button "button" at bounding box center [864, 178] width 23 height 17
click at [806, 255] on div "Delete" at bounding box center [830, 262] width 75 height 14
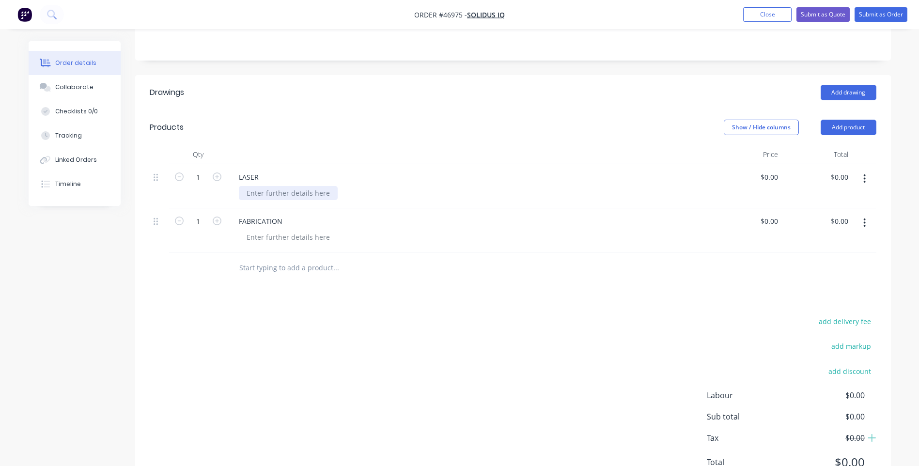
click at [272, 186] on div at bounding box center [288, 193] width 99 height 14
click at [283, 230] on div at bounding box center [288, 237] width 99 height 14
click at [388, 262] on input "text" at bounding box center [336, 267] width 194 height 19
click at [326, 186] on div at bounding box center [288, 193] width 99 height 14
click at [844, 214] on input "0.00" at bounding box center [841, 221] width 22 height 14
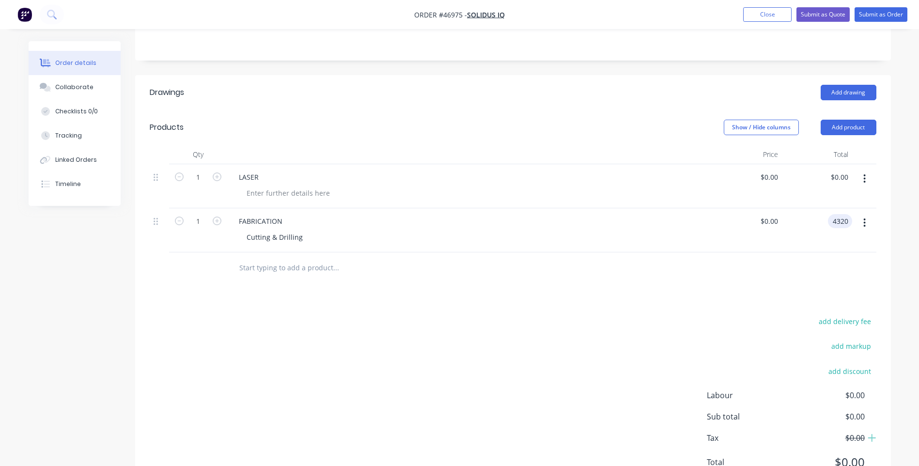
type input "4320"
type input "$4,320.00"
click at [621, 259] on div at bounding box center [513, 267] width 727 height 31
click at [835, 170] on input "0.00" at bounding box center [843, 177] width 18 height 14
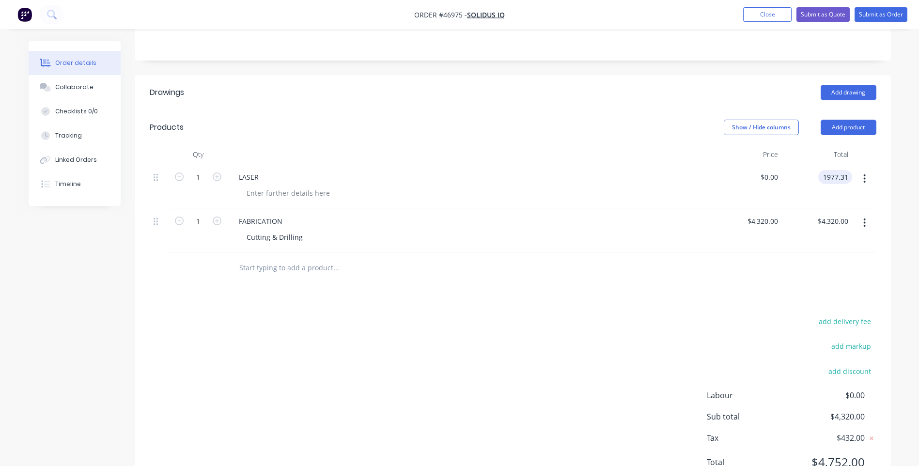
type input "1977.31"
type input "$1,977.31"
click at [375, 186] on div at bounding box center [473, 193] width 469 height 14
click at [262, 186] on div at bounding box center [288, 193] width 99 height 14
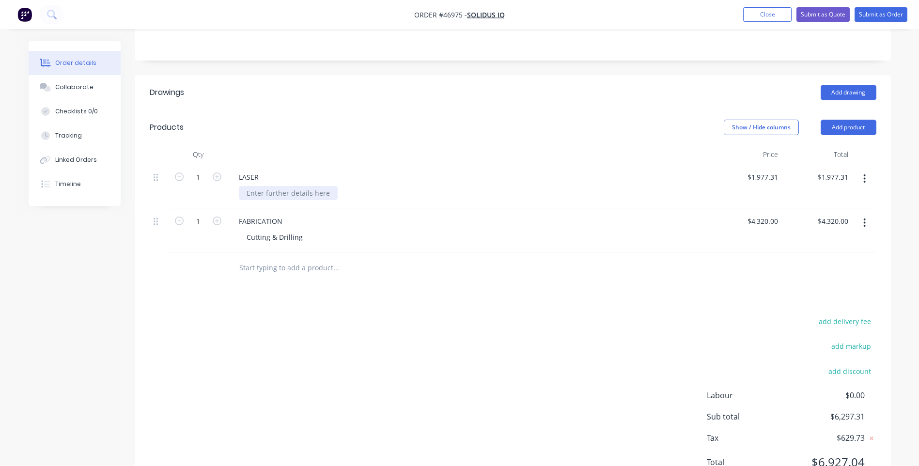
click at [266, 186] on div at bounding box center [288, 193] width 99 height 14
click at [436, 214] on div "FABRICATION" at bounding box center [469, 221] width 477 height 14
click at [833, 120] on button "Add product" at bounding box center [849, 128] width 56 height 16
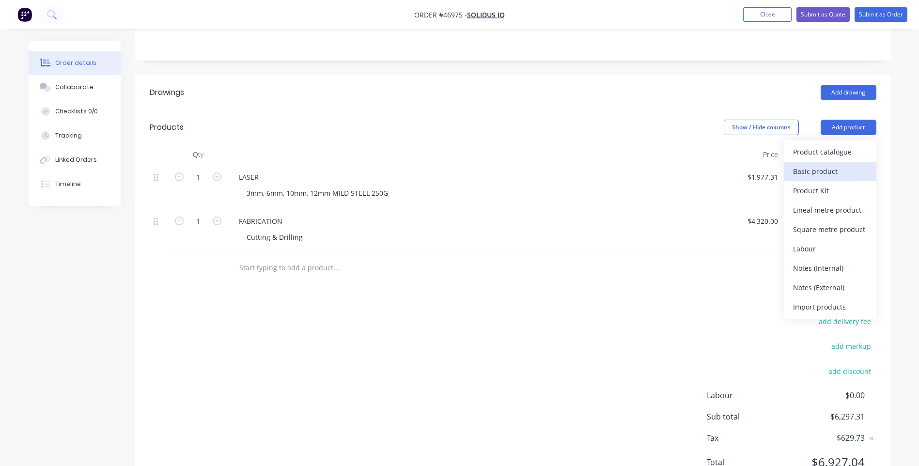
click at [826, 164] on div "Basic product" at bounding box center [830, 171] width 75 height 14
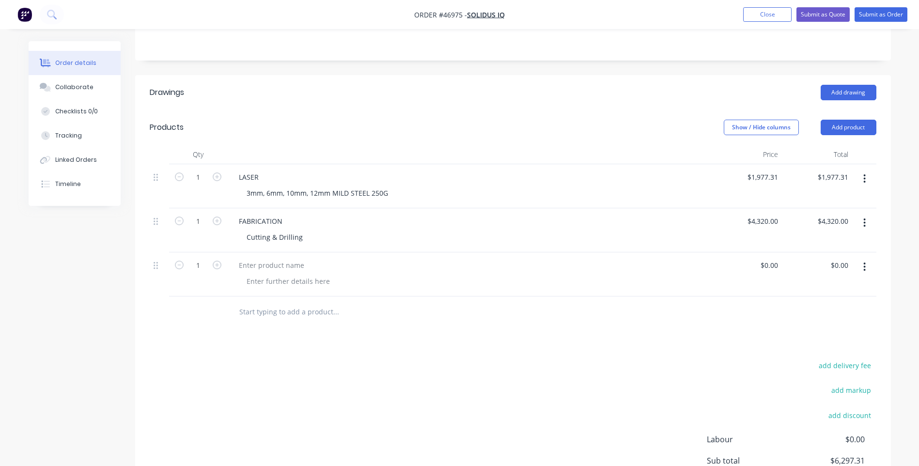
click at [861, 258] on button "button" at bounding box center [864, 266] width 23 height 17
click at [818, 324] on div "Delete" at bounding box center [830, 331] width 75 height 14
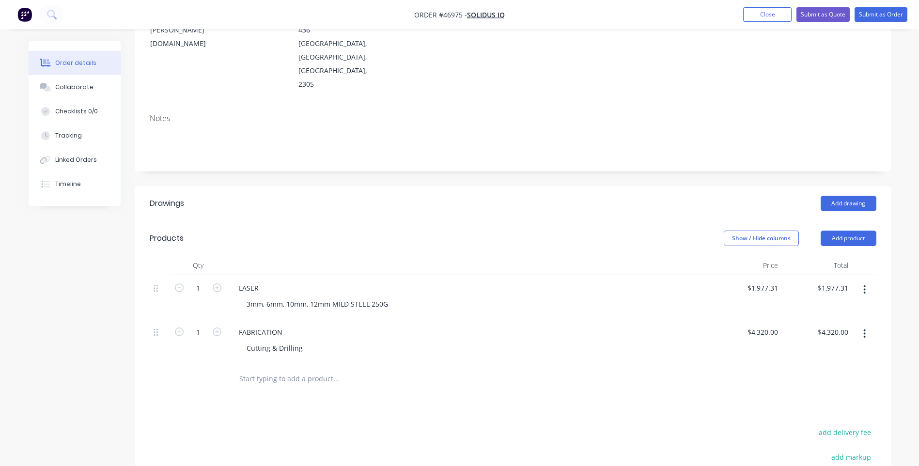
scroll to position [294, 0]
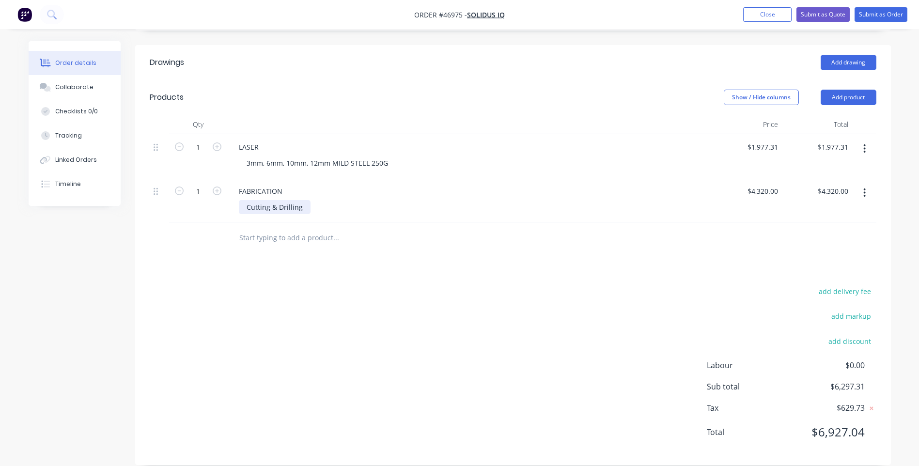
click at [304, 200] on div "Cutting & Drilling" at bounding box center [275, 207] width 72 height 14
click at [840, 184] on input "4320.00" at bounding box center [834, 191] width 35 height 14
type input "4430"
type input "$4,430.00"
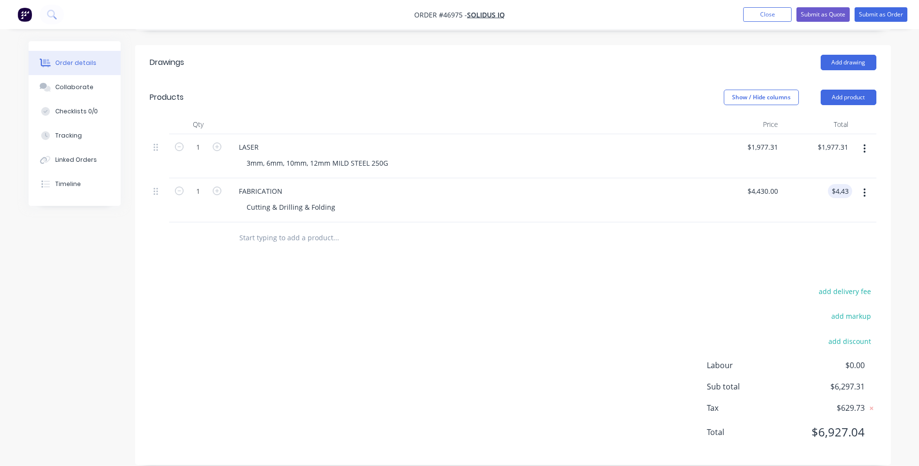
click at [699, 293] on div "add delivery fee add markup add discount Labour $0.00 Sub total $6,297.31 Tax $…" at bounding box center [513, 368] width 727 height 166
click at [856, 90] on button "Add product" at bounding box center [849, 98] width 56 height 16
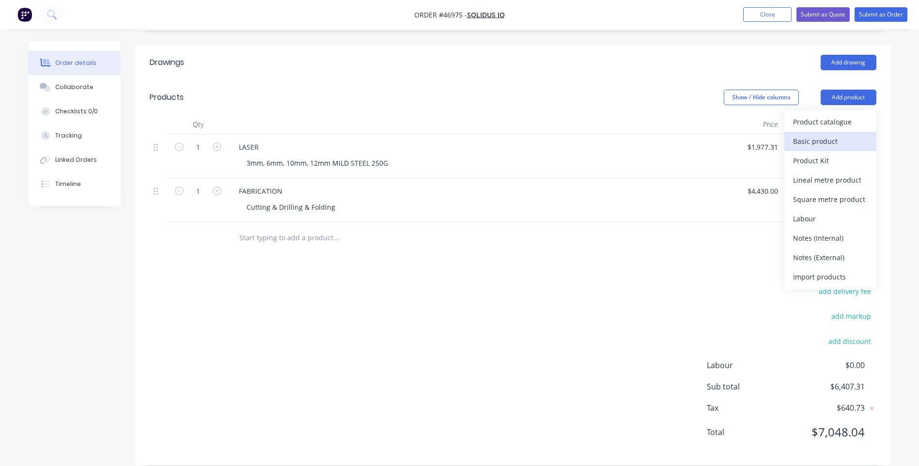
click at [816, 134] on div "Basic product" at bounding box center [830, 141] width 75 height 14
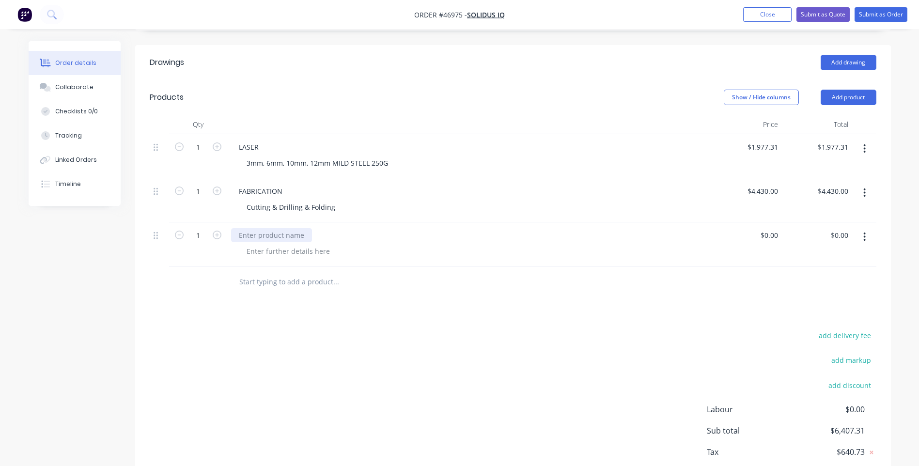
click at [257, 228] on div at bounding box center [271, 235] width 81 height 14
click at [277, 244] on div at bounding box center [288, 251] width 99 height 14
click at [519, 229] on div "MATERIALS Supply of steel" at bounding box center [469, 244] width 484 height 44
click at [840, 228] on input "0.00" at bounding box center [841, 235] width 22 height 14
type input "2880.26"
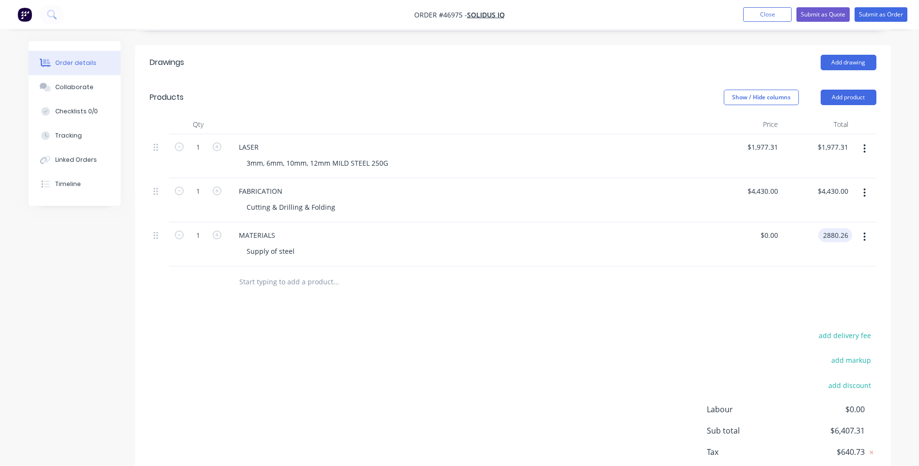
type input "$2,880.26"
click at [695, 286] on div "Drawings Add drawing Products Show / Hide columns Add product Qty Price Total 1…" at bounding box center [513, 277] width 756 height 464
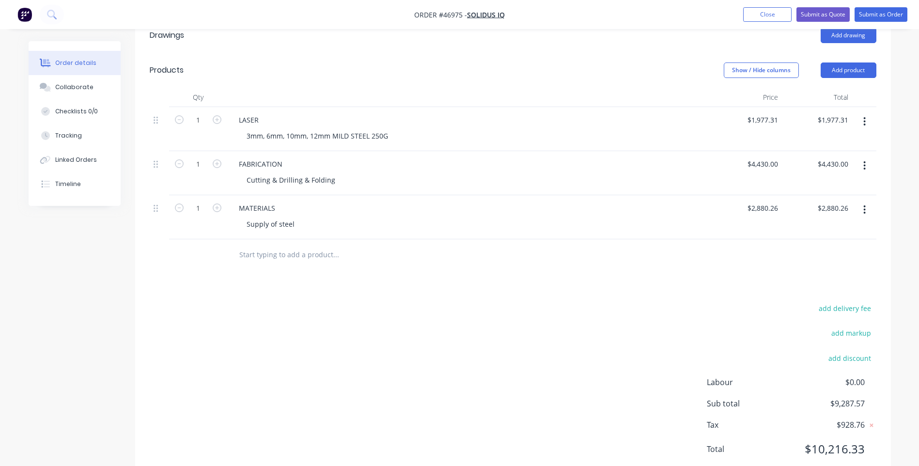
scroll to position [338, 0]
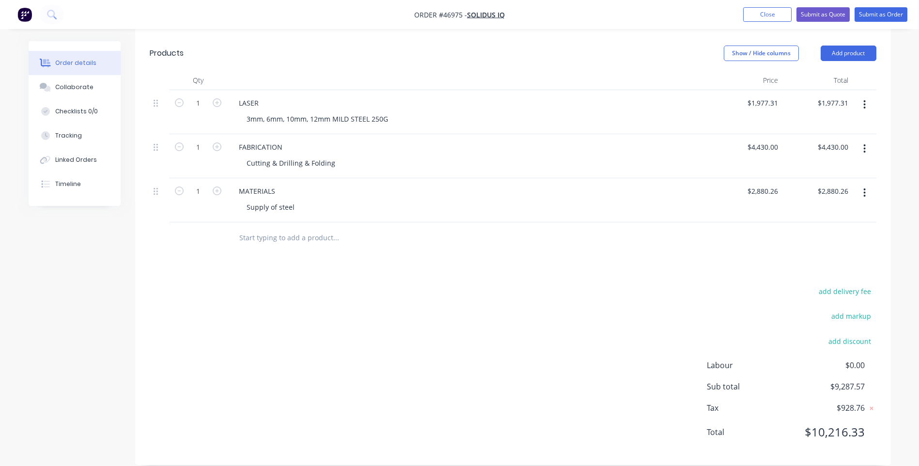
click at [807, 237] on div at bounding box center [513, 237] width 727 height 31
click at [820, 15] on button "Submit as Quote" at bounding box center [822, 14] width 53 height 15
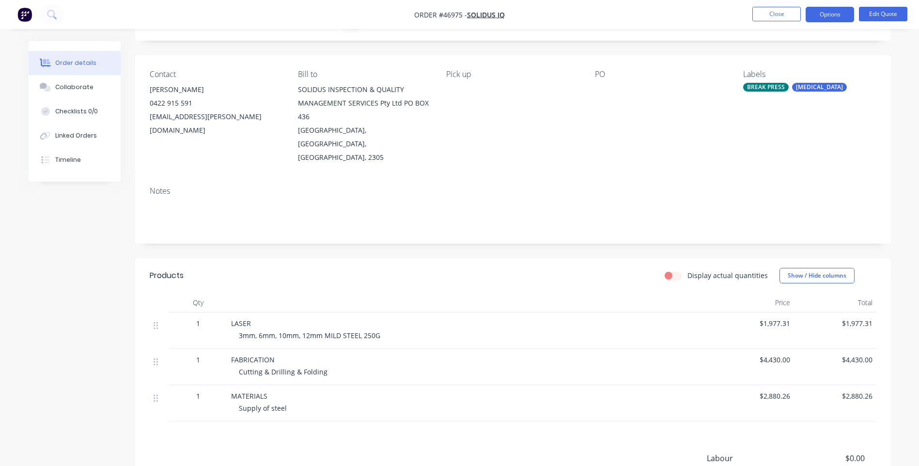
scroll to position [48, 0]
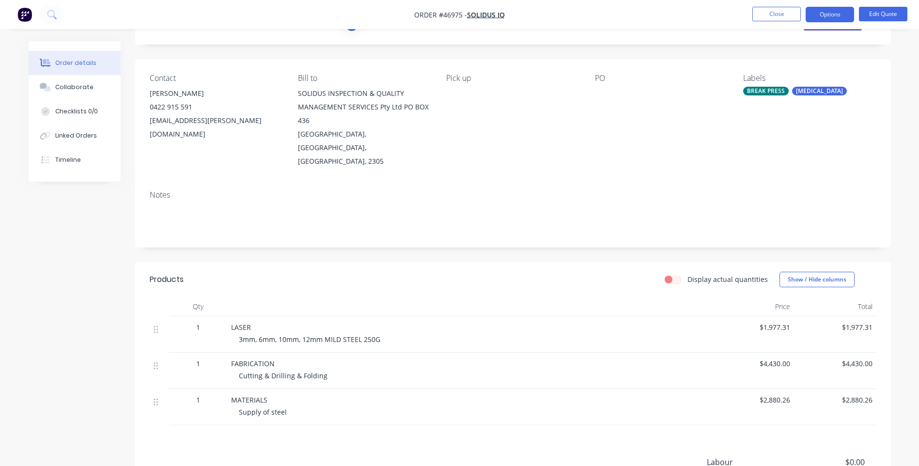
click at [435, 322] on div "LASER" at bounding box center [469, 327] width 477 height 10
click at [440, 334] on div "3mm, 6mm, 10mm, 12mm MILD STEEL 250G" at bounding box center [473, 339] width 469 height 10
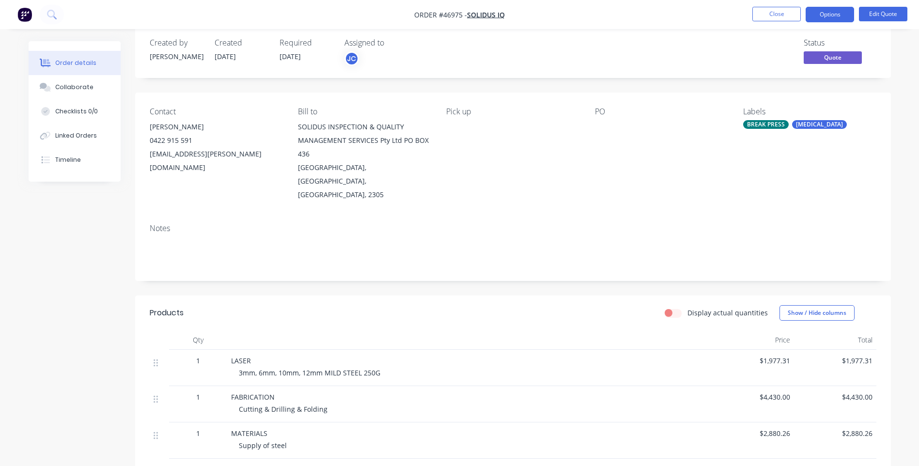
scroll to position [0, 0]
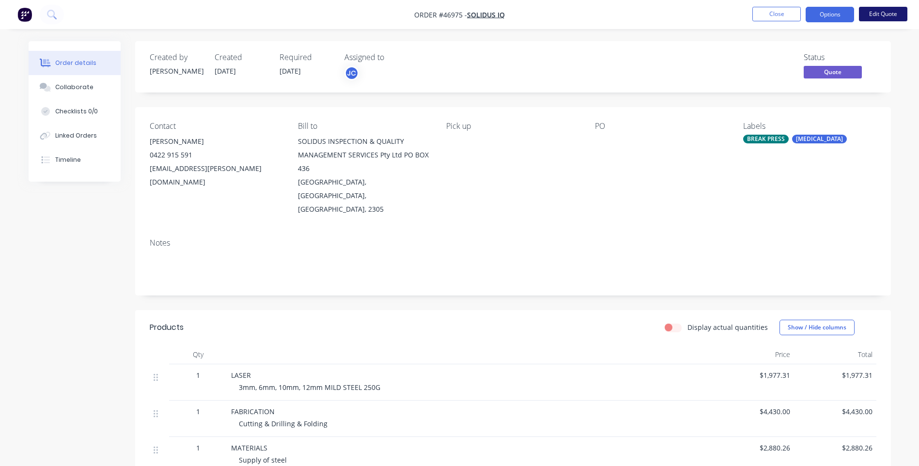
click at [878, 13] on button "Edit Quote" at bounding box center [883, 14] width 48 height 15
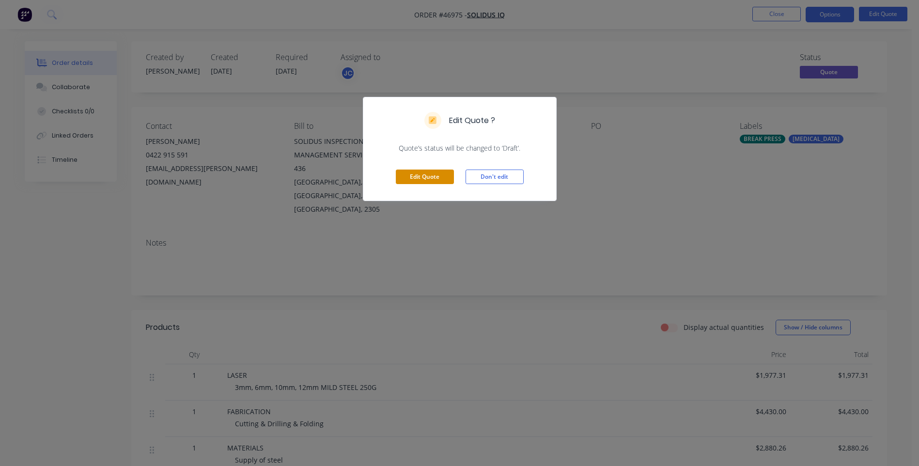
click at [429, 176] on button "Edit Quote" at bounding box center [425, 177] width 58 height 15
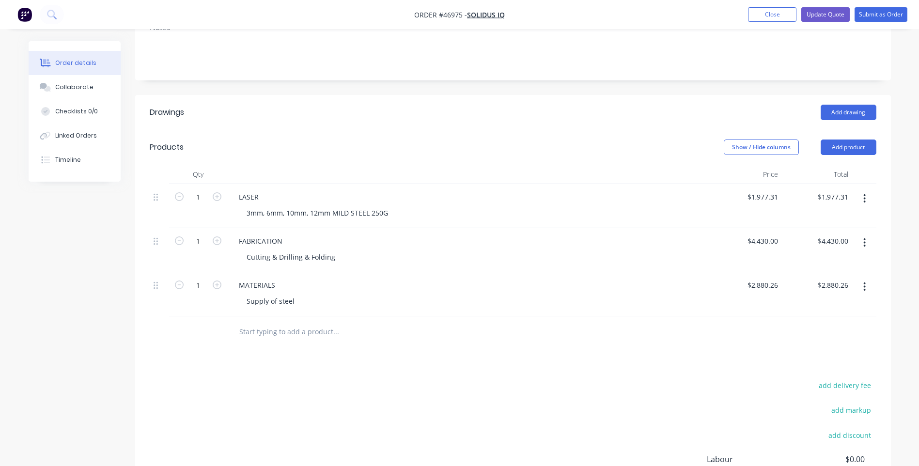
scroll to position [291, 0]
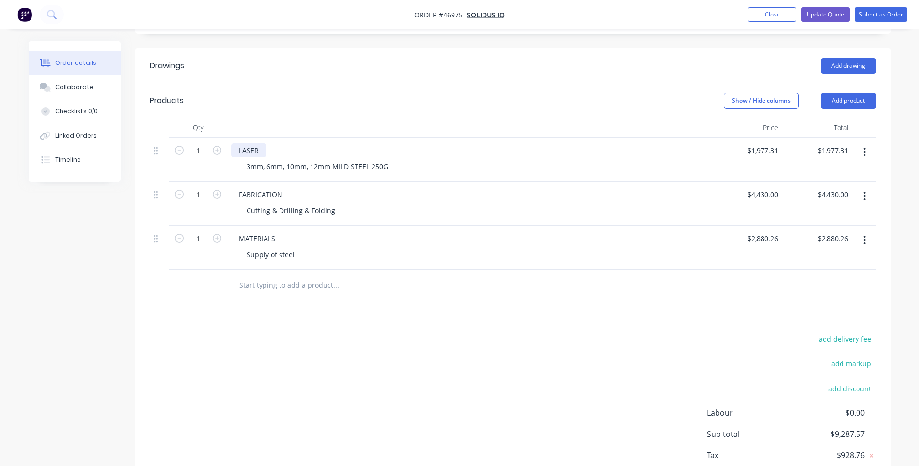
click at [261, 143] on div "LASER" at bounding box center [248, 150] width 35 height 14
click at [264, 143] on div "LASER" at bounding box center [248, 150] width 35 height 14
click at [260, 143] on div "LASER" at bounding box center [248, 150] width 35 height 14
click at [830, 143] on input "$1,977.31" at bounding box center [834, 150] width 35 height 14
type input "10007.57"
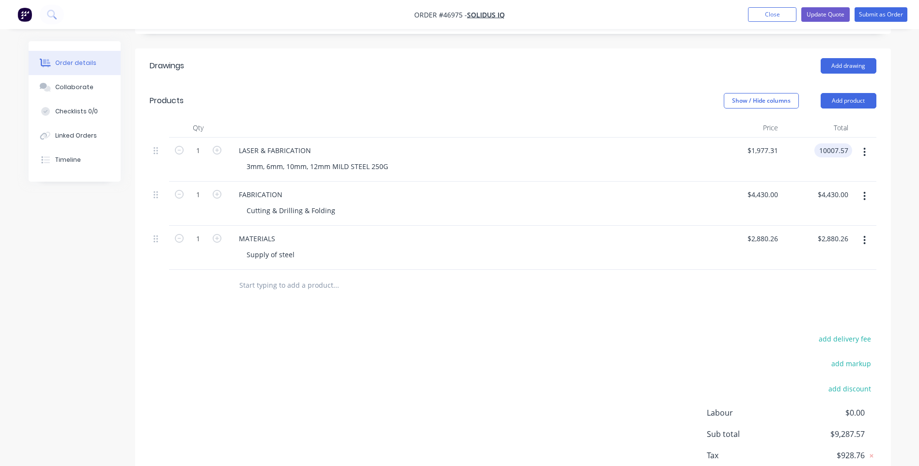
type input "$10,007.57"
click at [647, 274] on div at bounding box center [513, 285] width 727 height 31
click at [866, 187] on button "button" at bounding box center [864, 195] width 23 height 17
click at [805, 253] on div "Delete" at bounding box center [830, 260] width 75 height 14
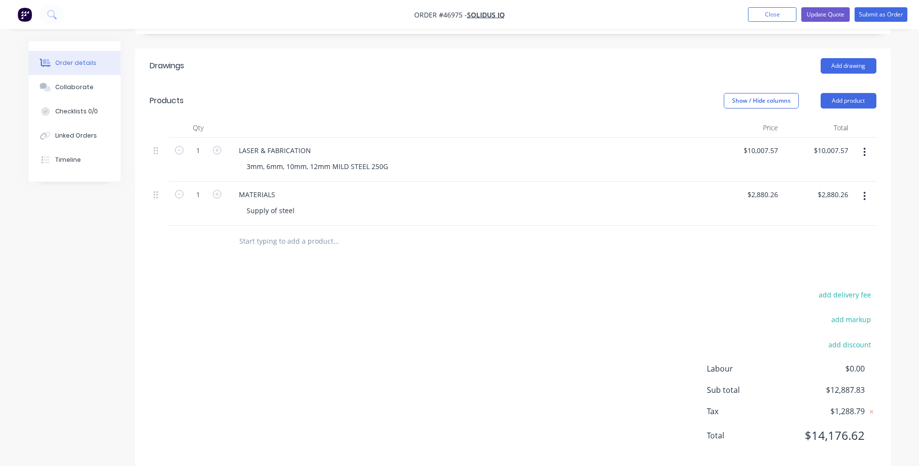
click at [863, 187] on button "button" at bounding box center [864, 195] width 23 height 17
click at [813, 253] on div "Delete" at bounding box center [830, 260] width 75 height 14
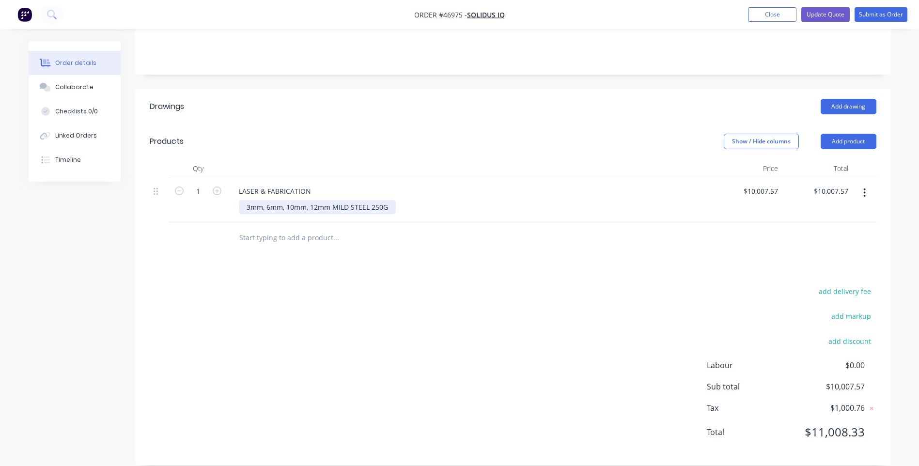
click at [292, 200] on div "3mm, 6mm, 10mm, 12mm MILD STEEL 250G" at bounding box center [317, 207] width 157 height 14
drag, startPoint x: 389, startPoint y: 193, endPoint x: 237, endPoint y: 193, distance: 152.1
click at [237, 193] on div "LASER & FABRICATION 3mm, 6mm, 10mm, 12mm MILD STEEL 250G" at bounding box center [469, 200] width 484 height 44
click at [319, 200] on div "Including laser cutting mild steel plate" at bounding box center [309, 207] width 141 height 14
click at [409, 200] on div "Including laser cutting & folding of mild steel plate" at bounding box center [329, 207] width 181 height 14
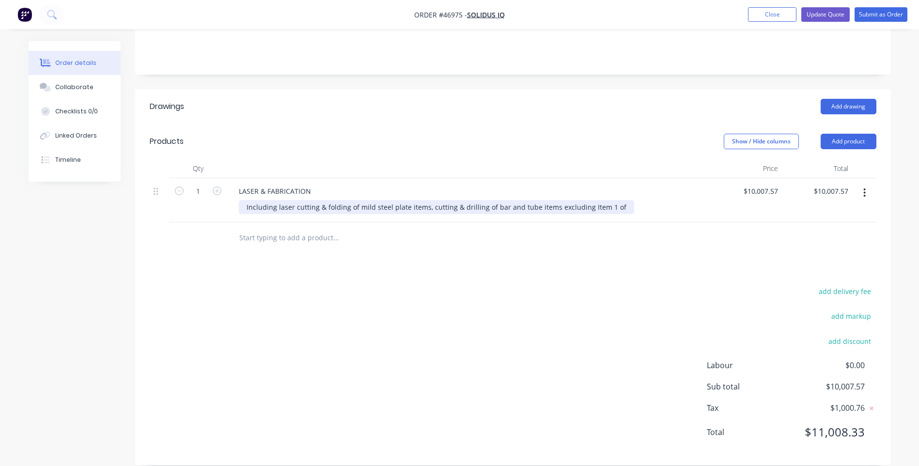
click at [614, 200] on div "Including laser cutting & folding of mild steel plate items, cutting & drilling…" at bounding box center [436, 207] width 395 height 14
click at [657, 200] on div "Including laser cutting & folding of mild steel plate items, cutting & drilling…" at bounding box center [461, 207] width 444 height 14
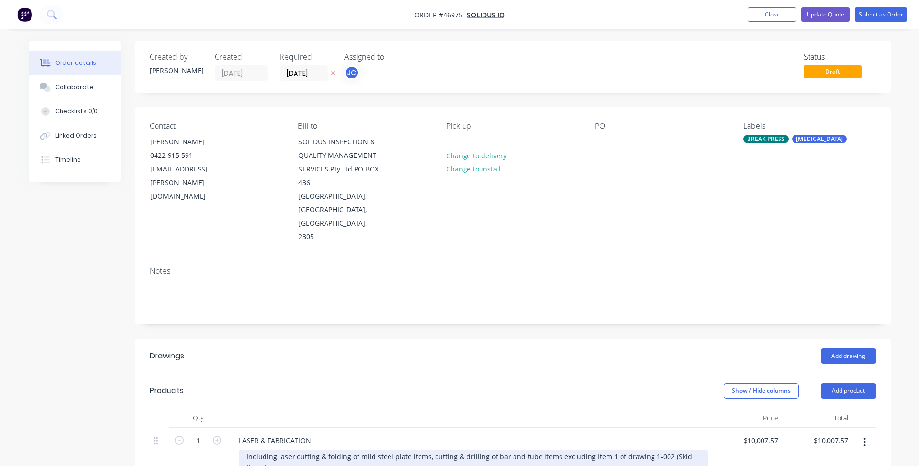
scroll to position [0, 0]
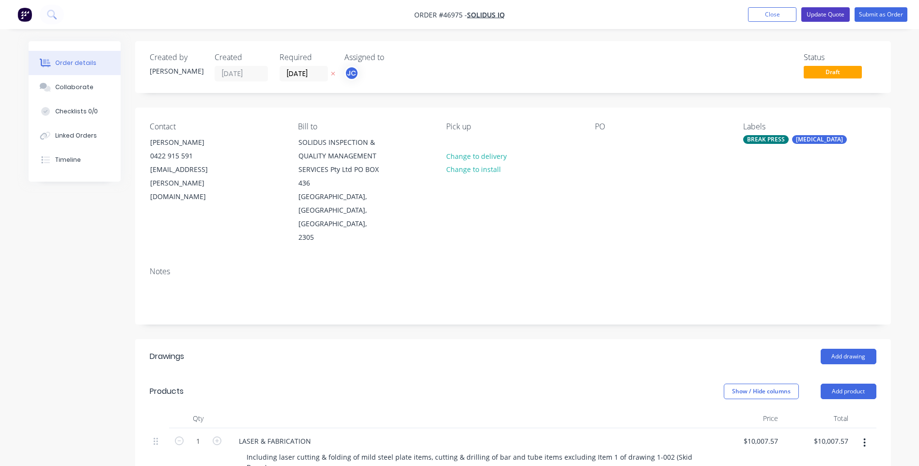
click at [828, 16] on button "Update Quote" at bounding box center [825, 14] width 48 height 15
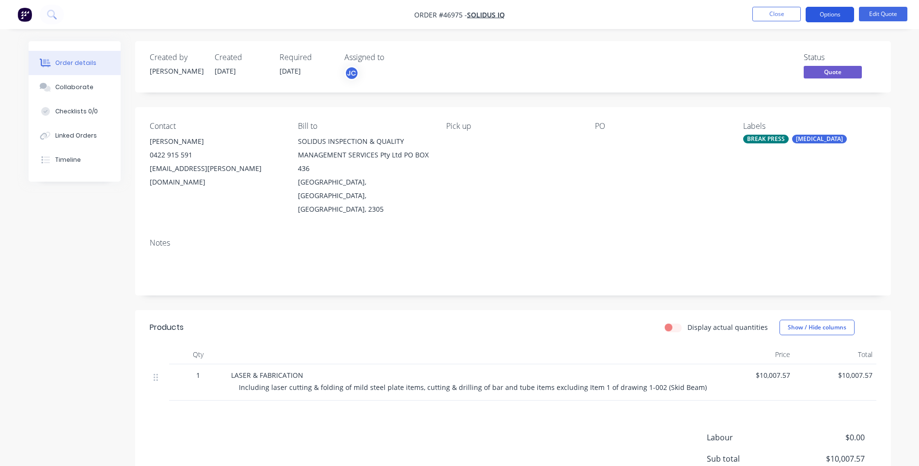
click at [842, 14] on button "Options" at bounding box center [830, 15] width 48 height 16
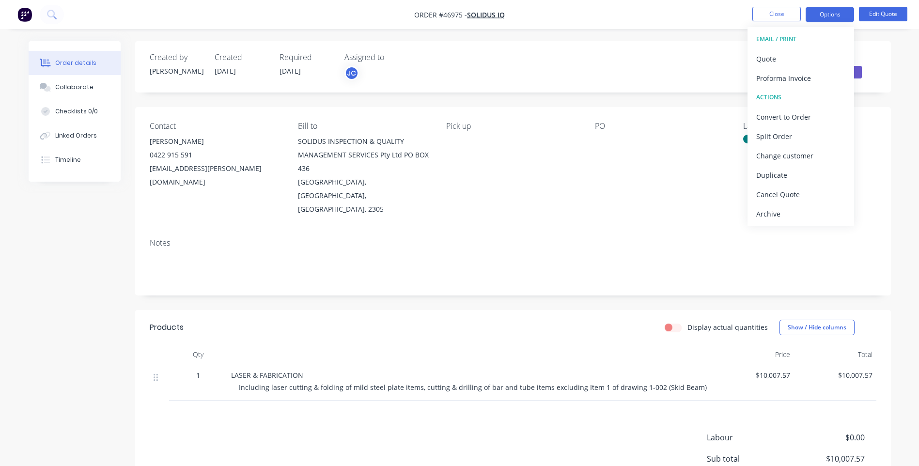
click at [773, 34] on div "EMAIL / PRINT" at bounding box center [800, 39] width 89 height 13
click at [783, 62] on div "Quote" at bounding box center [800, 59] width 89 height 14
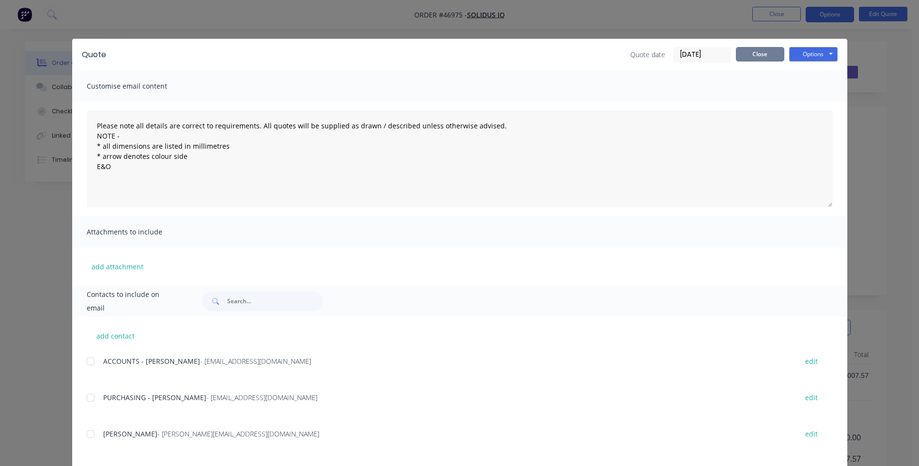
click at [761, 53] on button "Close" at bounding box center [760, 54] width 48 height 15
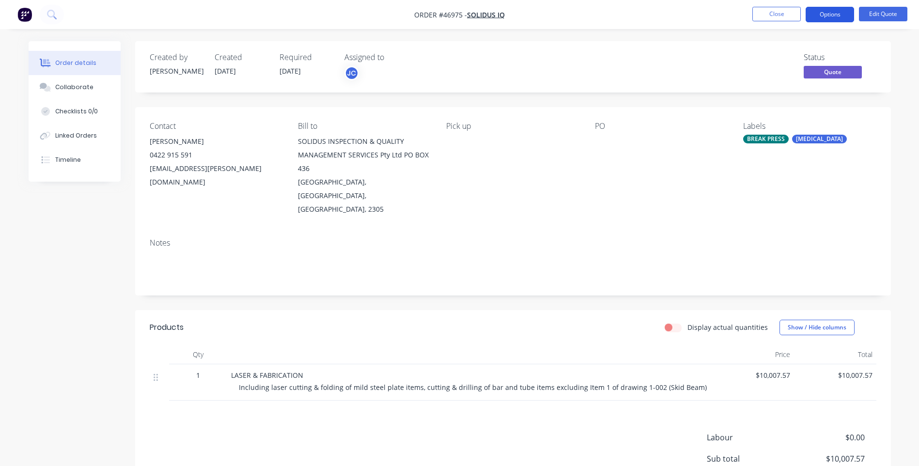
click at [829, 14] on button "Options" at bounding box center [830, 15] width 48 height 16
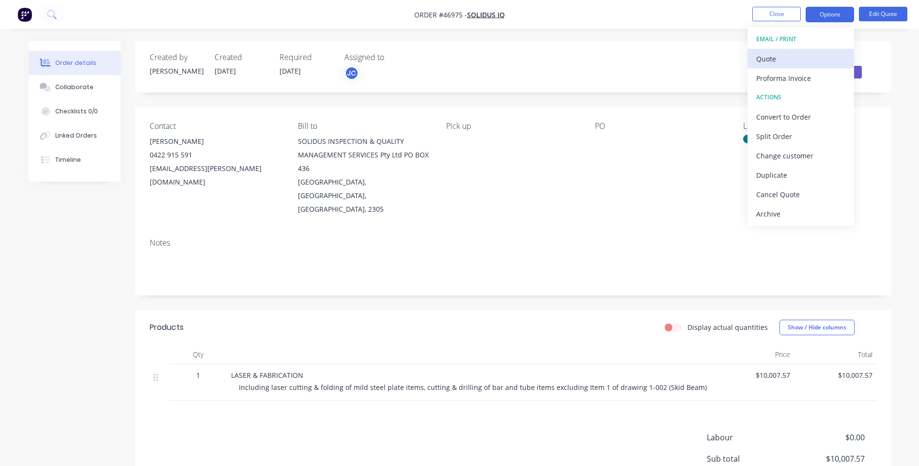
click at [771, 56] on div "Quote" at bounding box center [800, 59] width 89 height 14
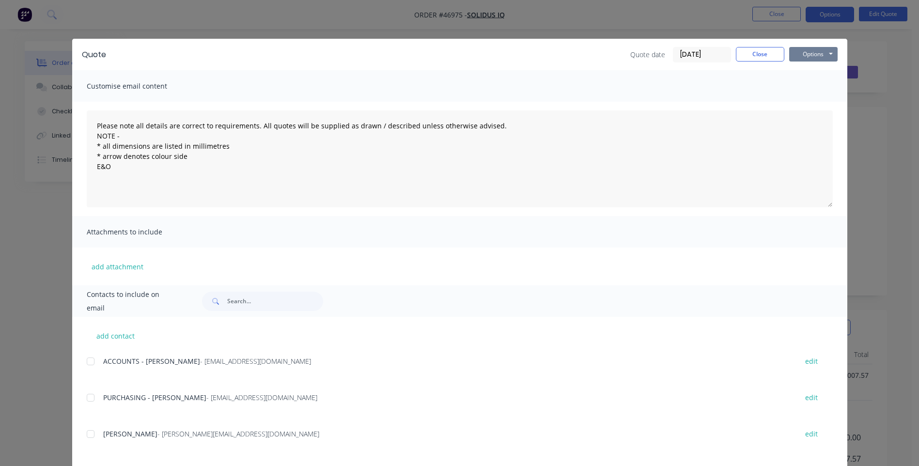
click at [823, 53] on button "Options" at bounding box center [813, 54] width 48 height 15
click at [818, 86] on button "Print" at bounding box center [820, 87] width 62 height 16
click at [752, 55] on button "Close" at bounding box center [760, 54] width 48 height 15
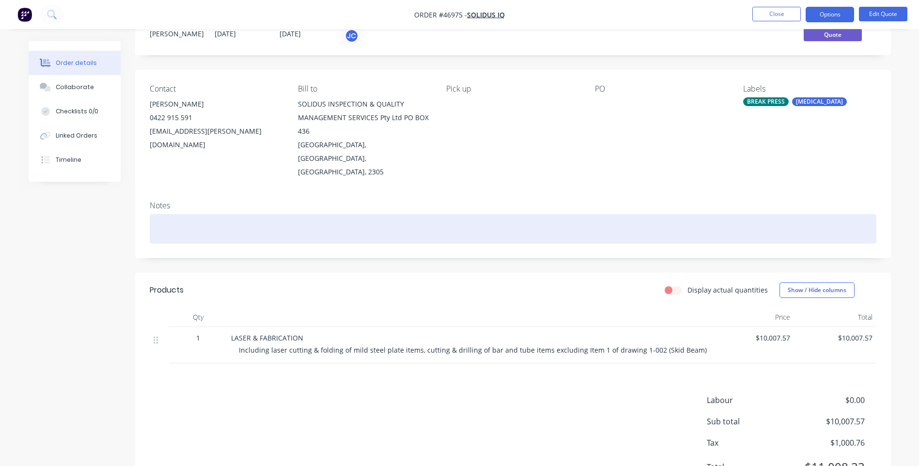
scroll to position [72, 0]
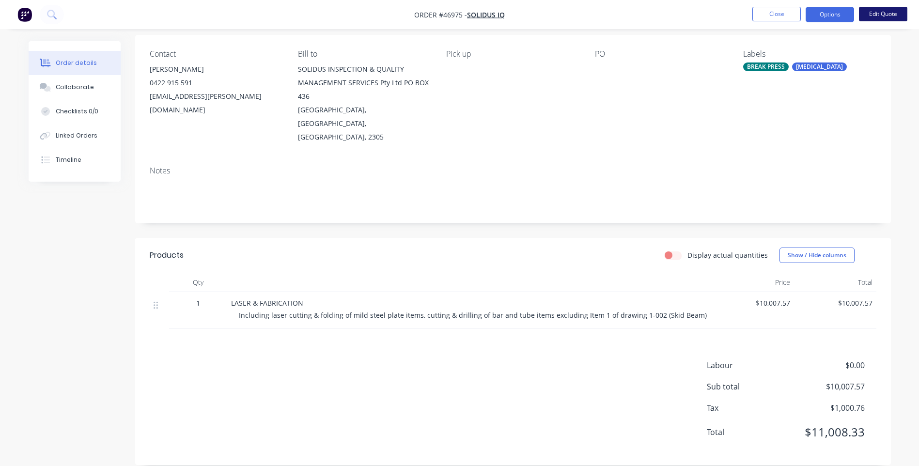
click at [873, 13] on button "Edit Quote" at bounding box center [883, 14] width 48 height 15
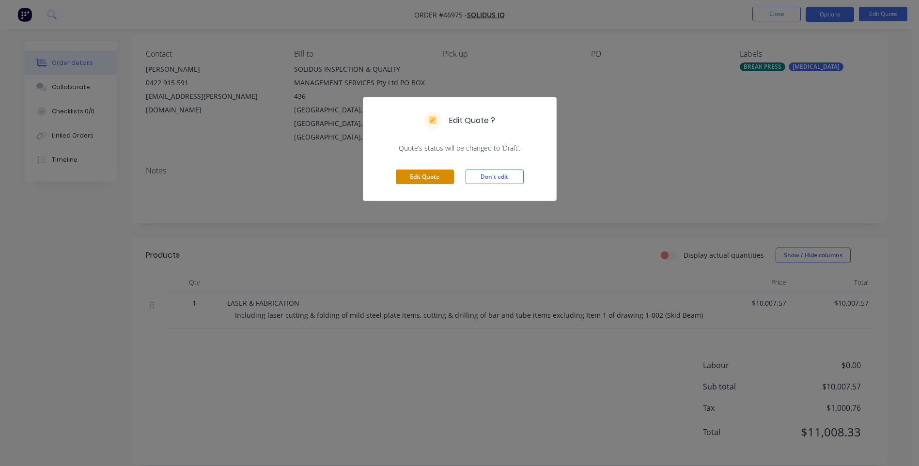
click at [425, 178] on button "Edit Quote" at bounding box center [425, 177] width 58 height 15
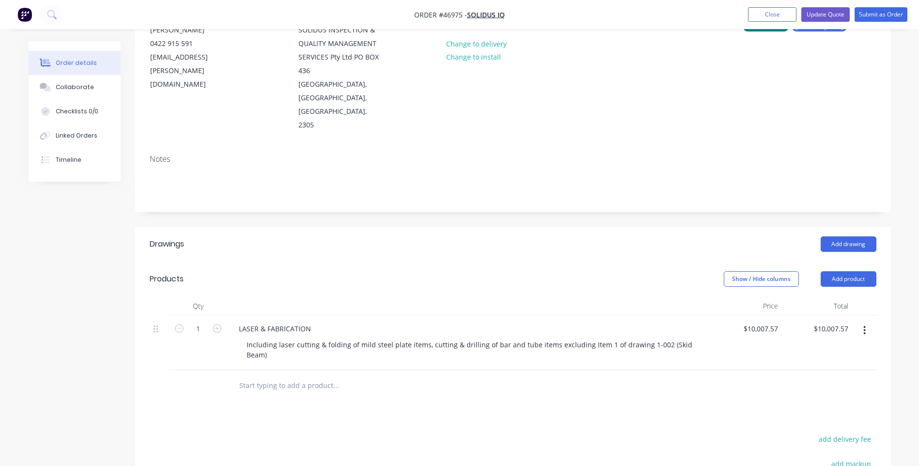
scroll to position [250, 0]
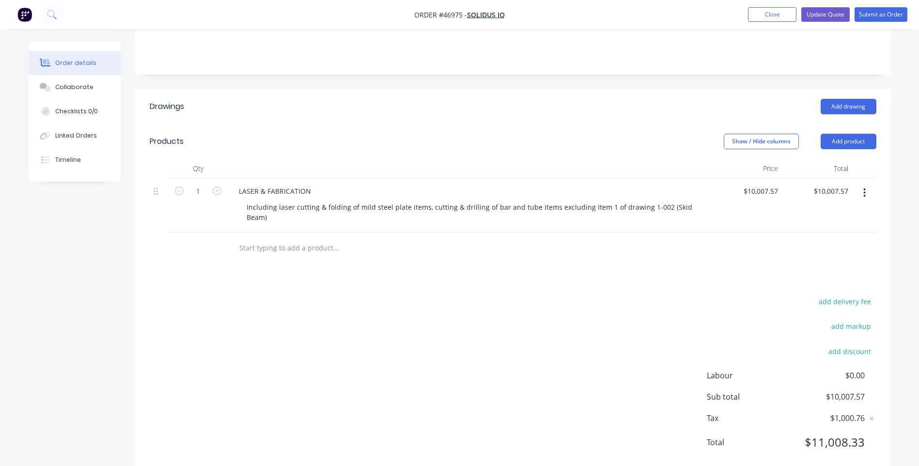
click at [510, 202] on div "LASER & FABRICATION Including laser cutting & folding of mild steel plate items…" at bounding box center [469, 205] width 484 height 54
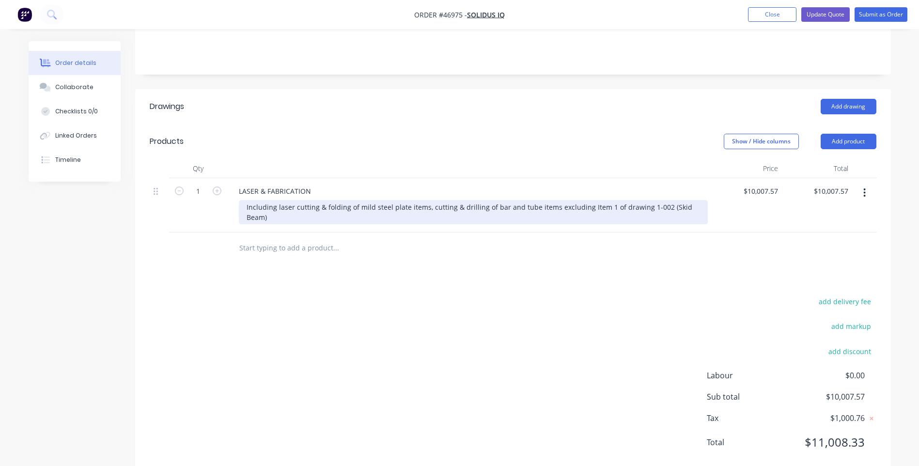
click at [600, 200] on div "Including laser cutting & folding of mild steel plate items, cutting & drilling…" at bounding box center [473, 212] width 469 height 24
click at [696, 200] on div "Including laser cutting & folding of mild steel plate items, cutting & drilling…" at bounding box center [473, 212] width 469 height 24
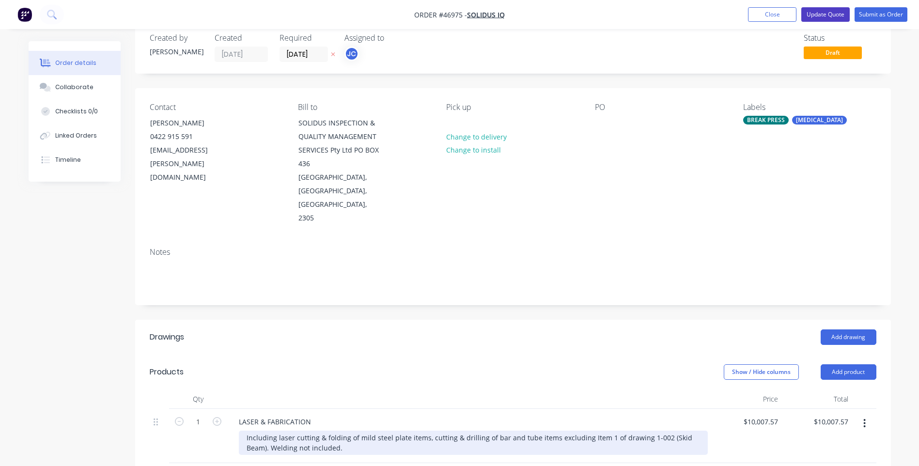
scroll to position [0, 0]
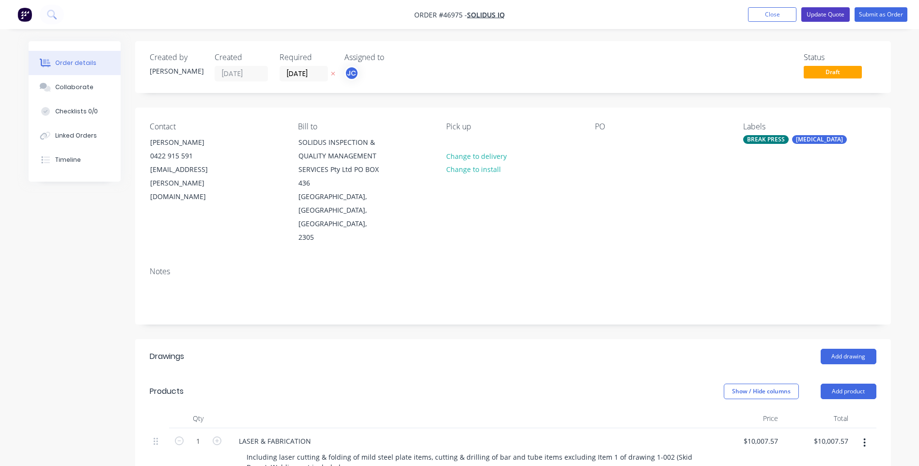
click at [813, 12] on button "Update Quote" at bounding box center [825, 14] width 48 height 15
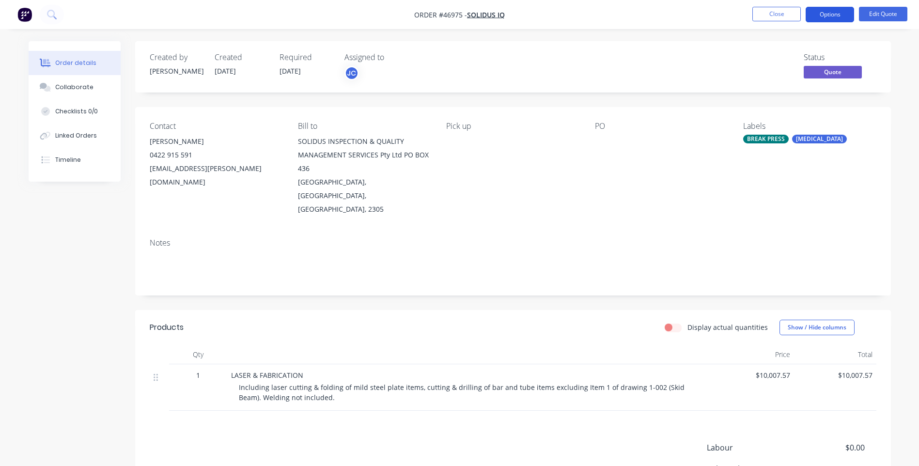
click at [824, 15] on button "Options" at bounding box center [830, 15] width 48 height 16
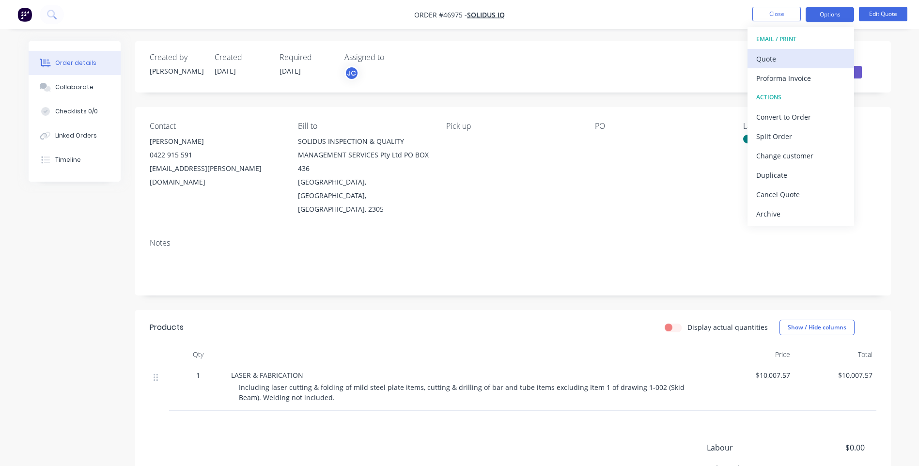
click at [772, 58] on div "Quote" at bounding box center [800, 59] width 89 height 14
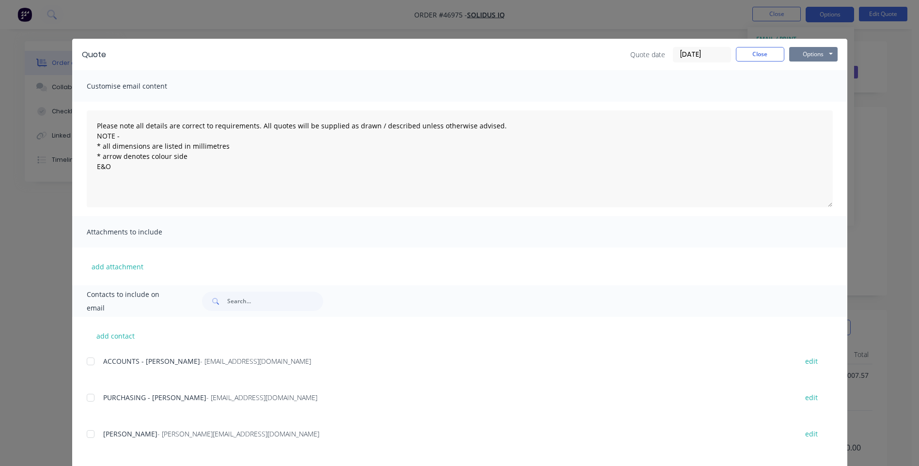
click at [823, 51] on button "Options" at bounding box center [813, 54] width 48 height 15
click at [814, 87] on button "Print" at bounding box center [820, 87] width 62 height 16
